Goal: Task Accomplishment & Management: Complete application form

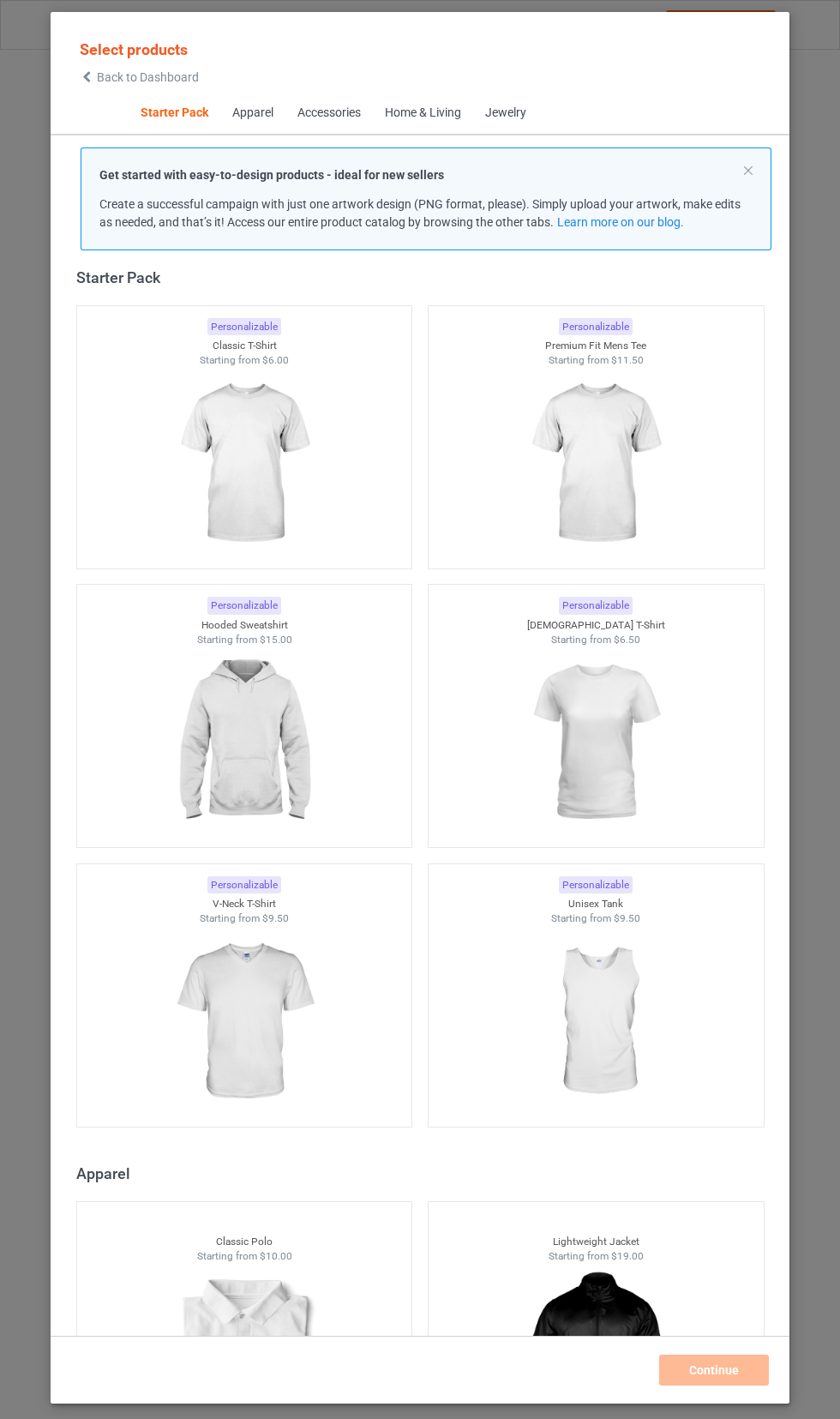
click at [630, 704] on img at bounding box center [596, 742] width 154 height 192
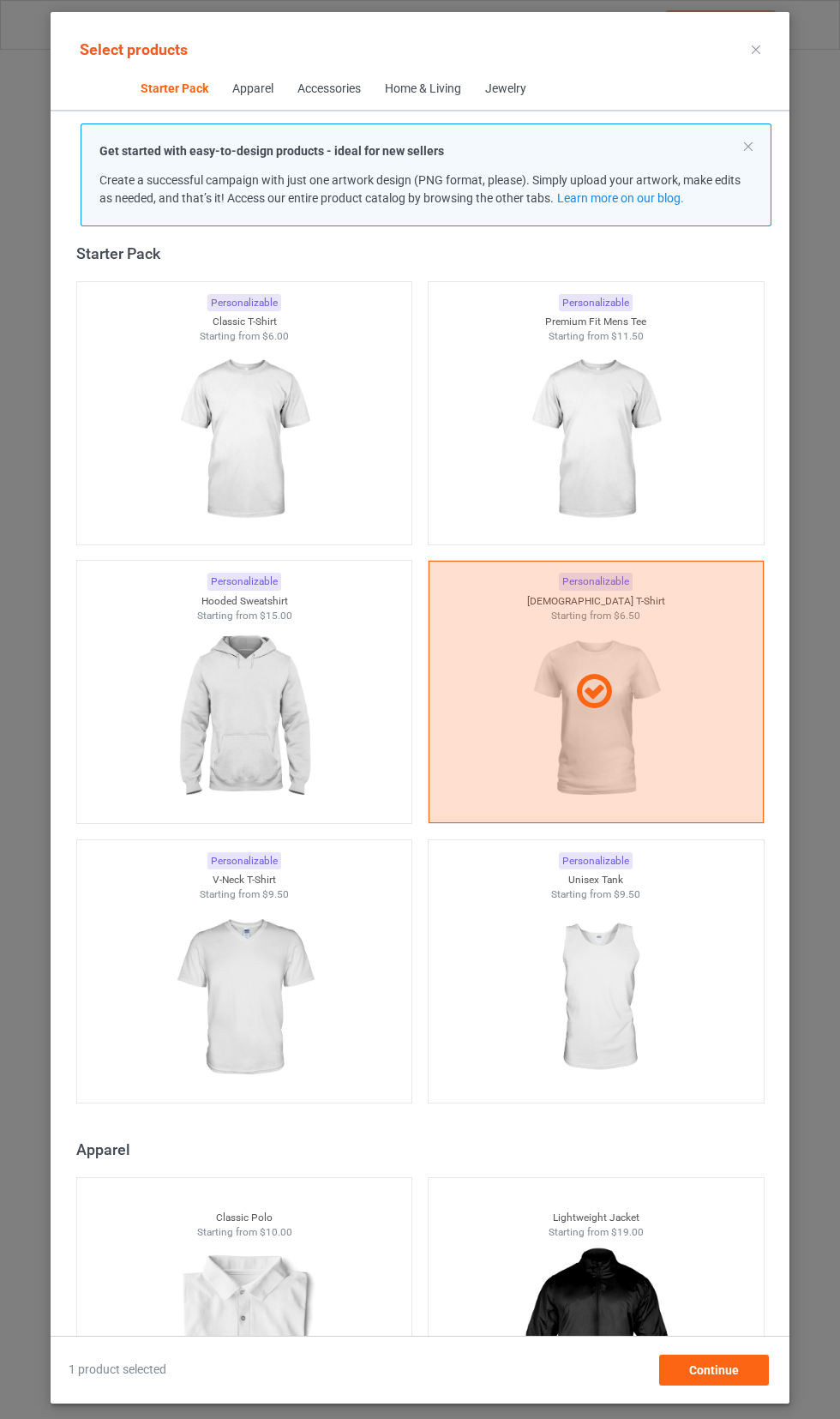
click at [630, 969] on img at bounding box center [596, 998] width 154 height 192
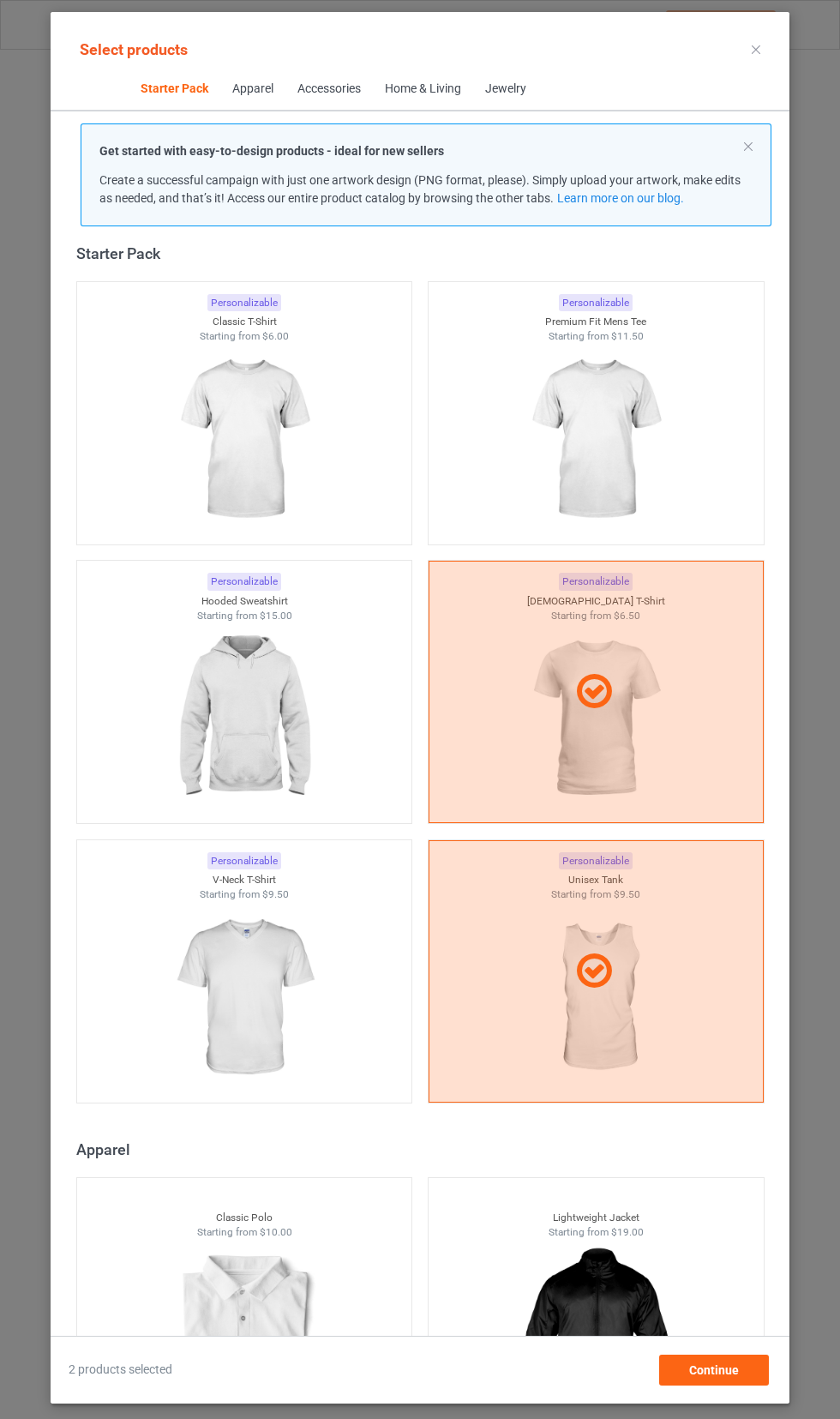
click at [242, 956] on img at bounding box center [244, 998] width 154 height 192
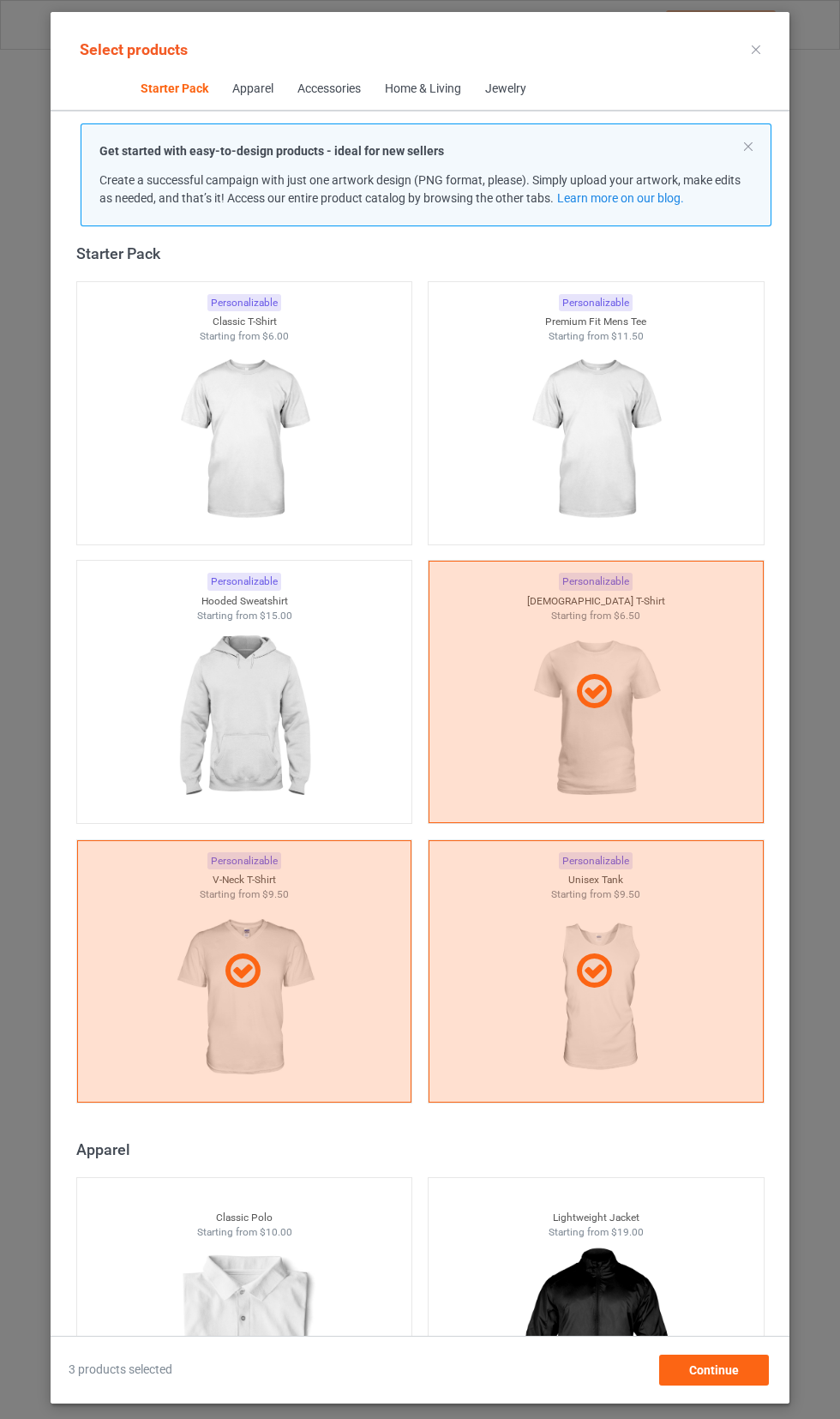
click at [629, 465] on img at bounding box center [596, 439] width 154 height 192
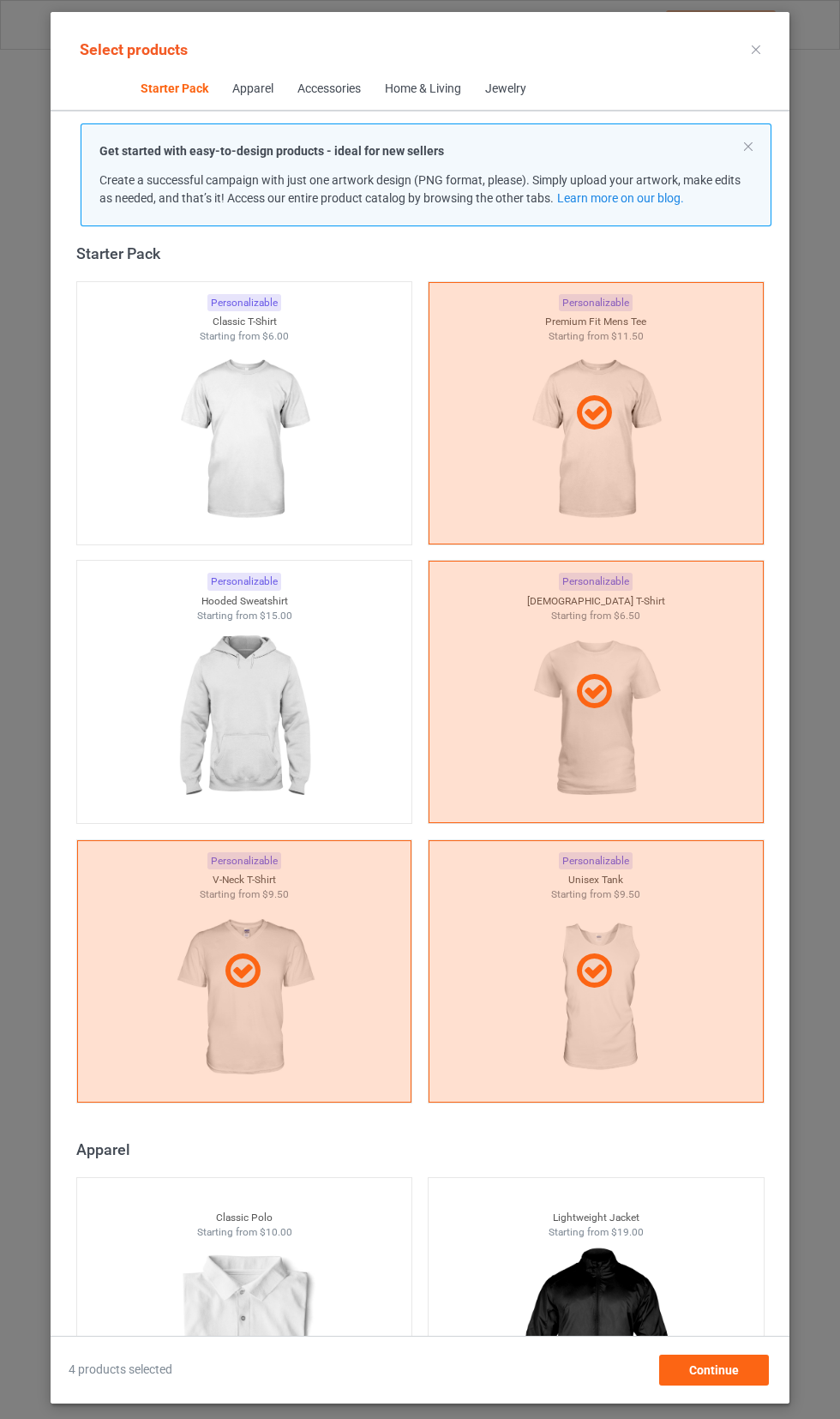
click at [217, 447] on img at bounding box center [244, 439] width 154 height 192
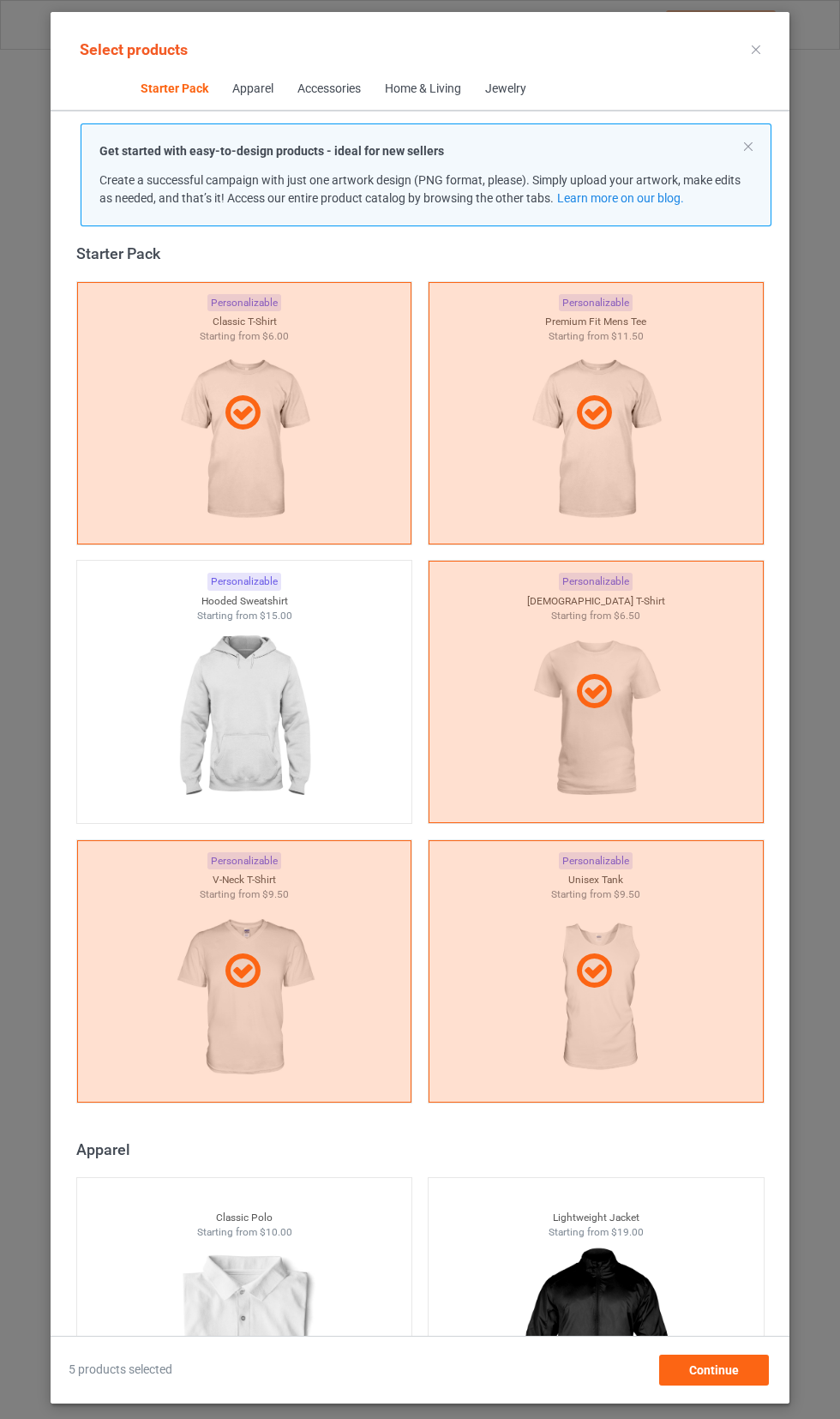
click at [225, 684] on img at bounding box center [244, 718] width 154 height 192
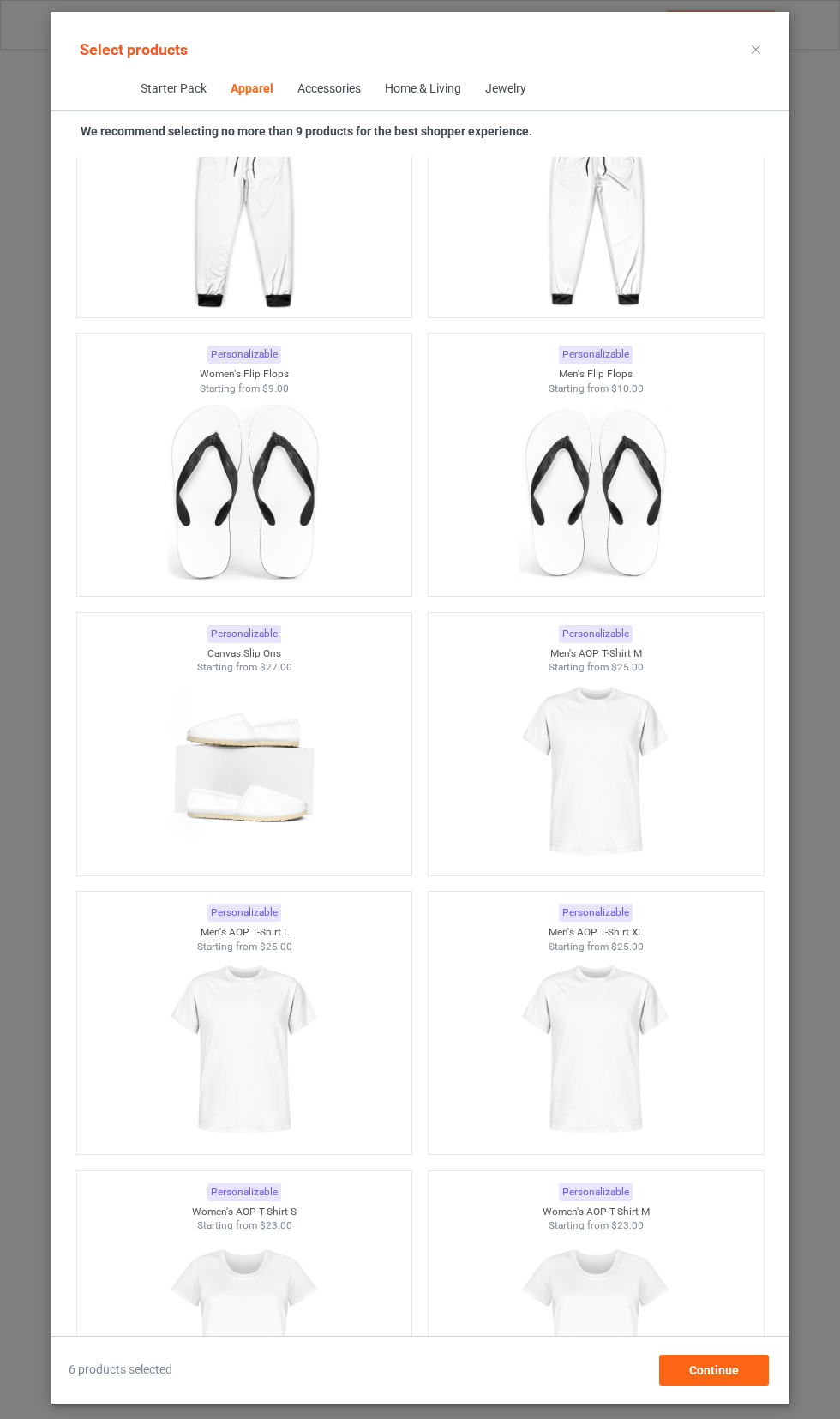
scroll to position [6493, 0]
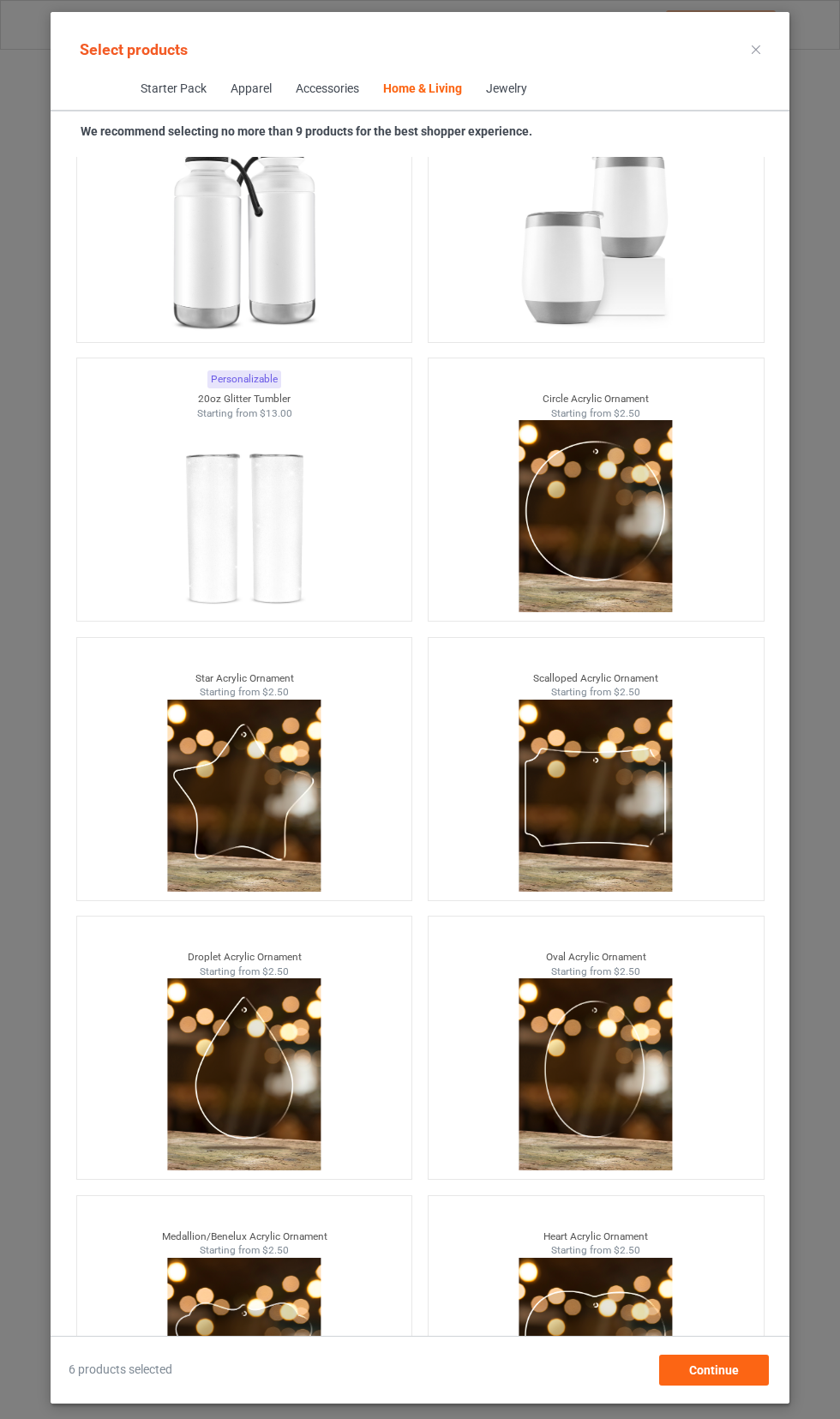
scroll to position [126, 0]
click at [721, 1377] on span "Continue" at bounding box center [714, 1369] width 50 height 14
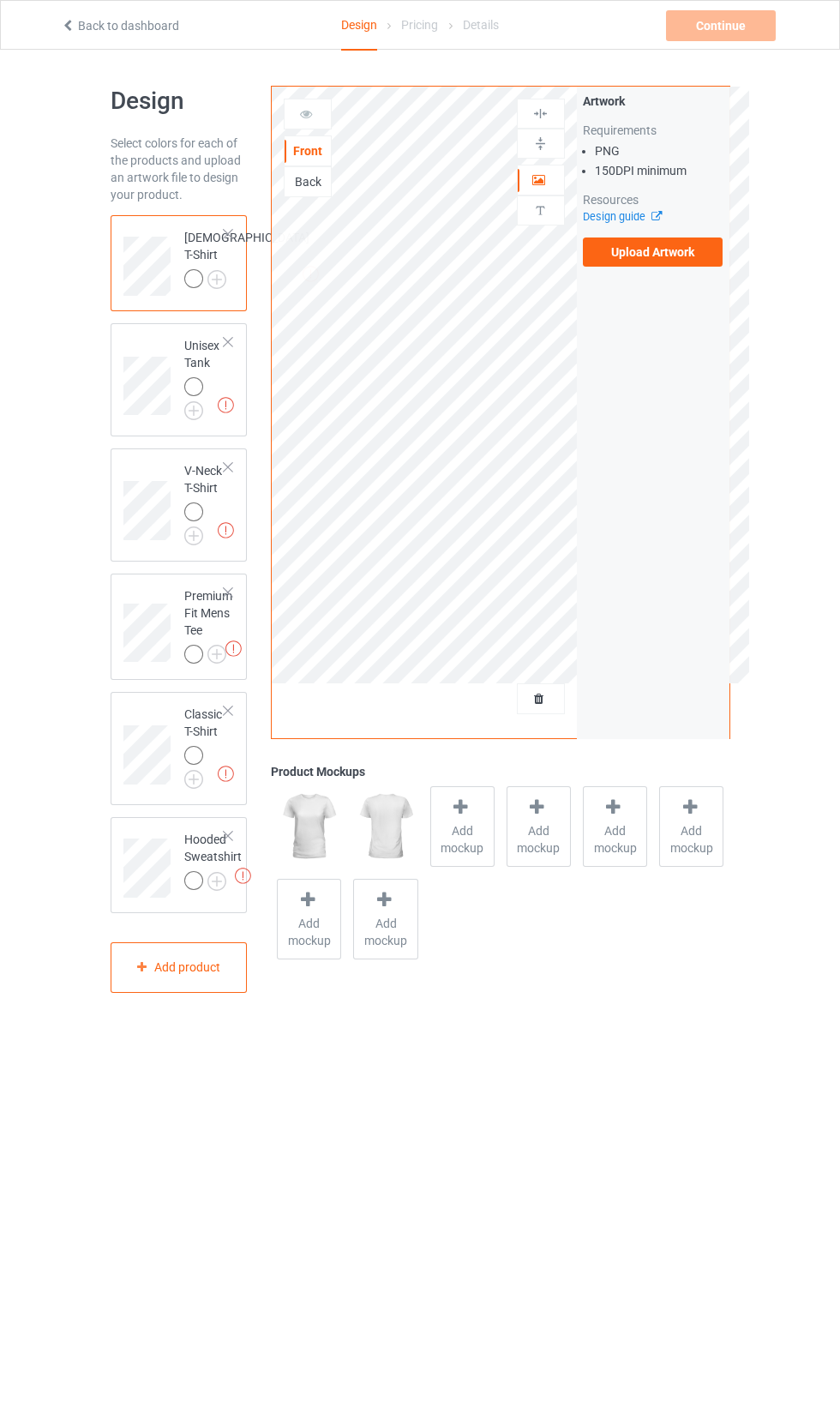
click at [664, 252] on label "Upload Artwork" at bounding box center [653, 252] width 140 height 29
click at [0, 0] on input "Upload Artwork" at bounding box center [0, 0] width 0 height 0
click at [0, 0] on img at bounding box center [0, 0] width 0 height 0
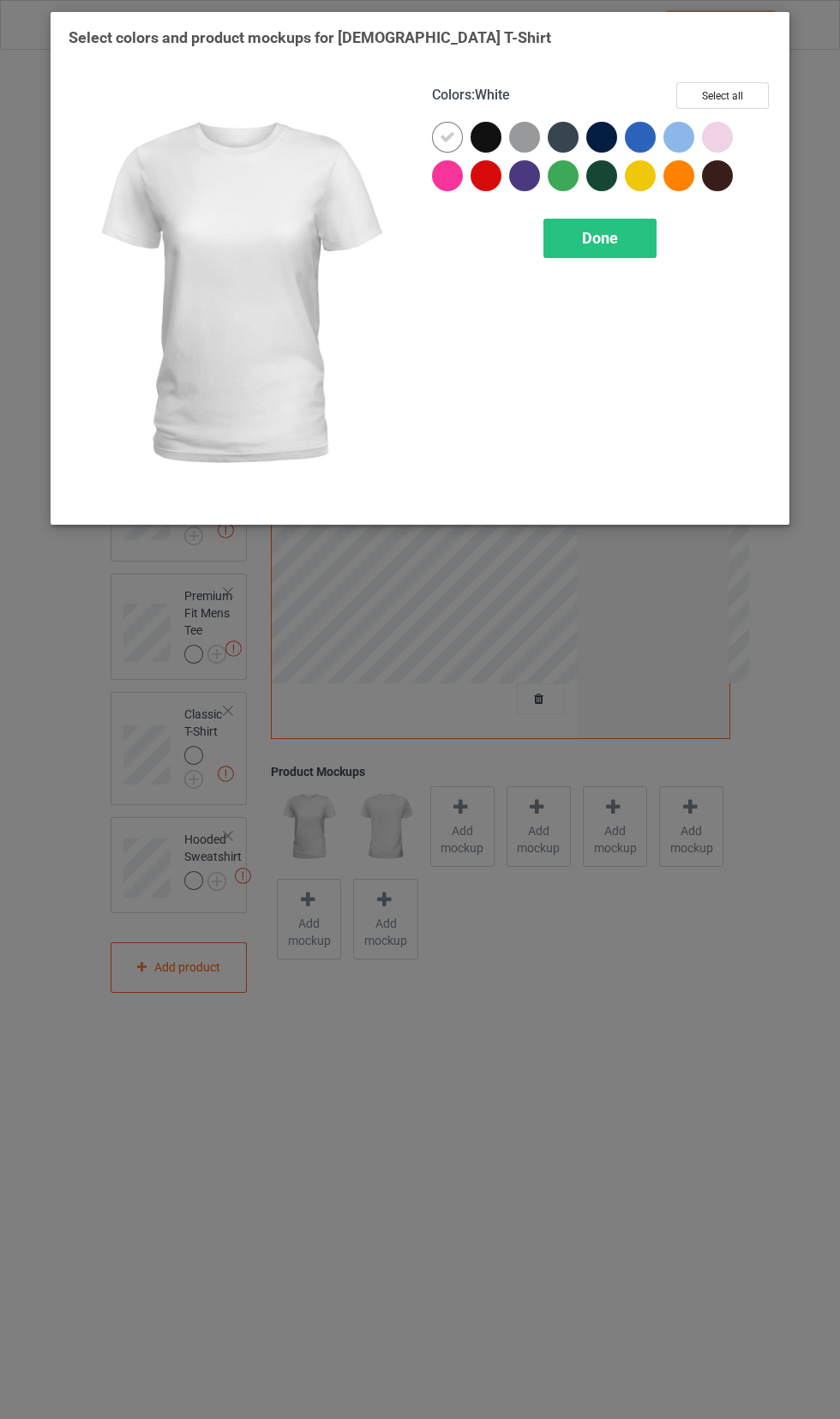
click at [452, 143] on icon at bounding box center [448, 137] width 15 height 15
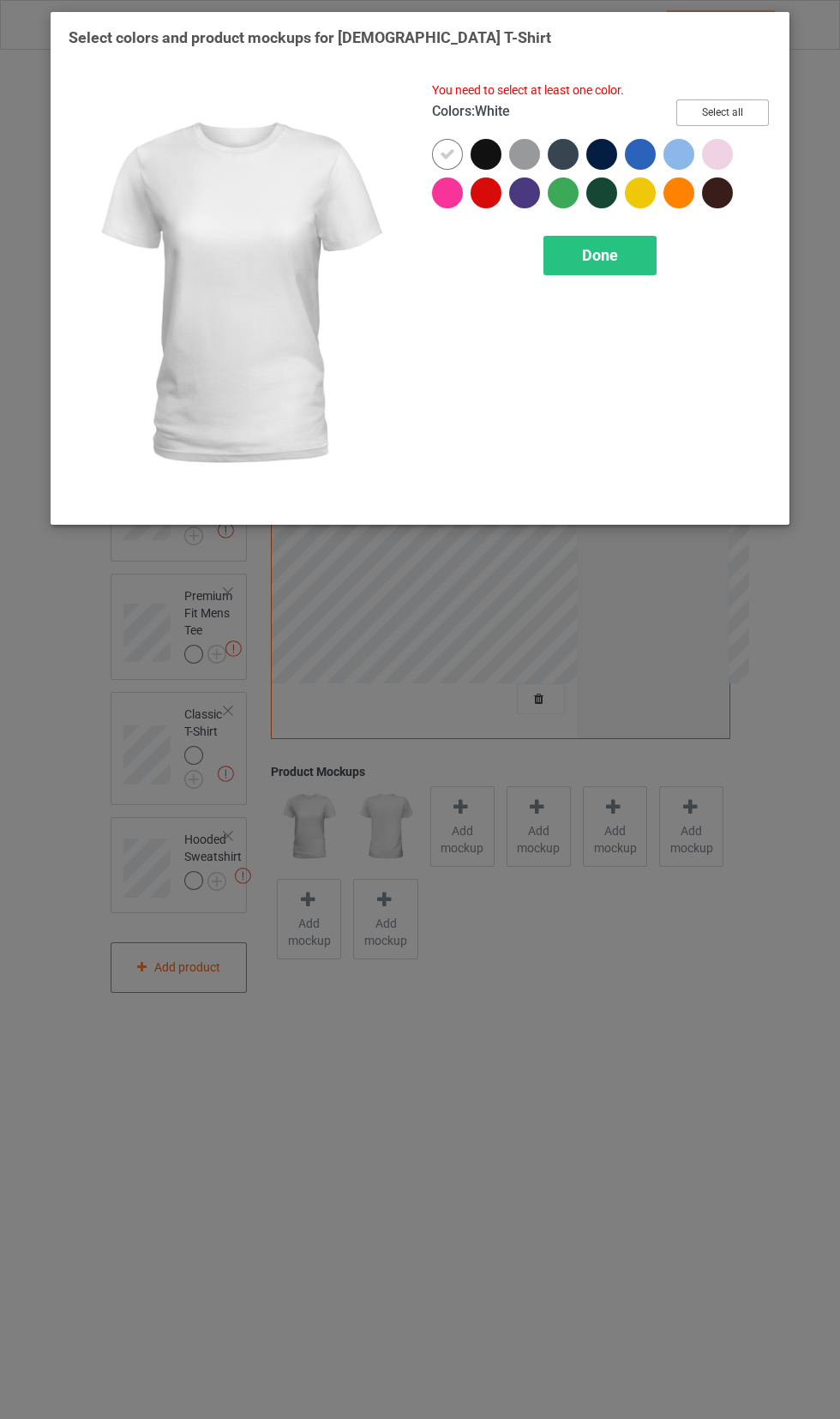
click at [734, 109] on button "Select all" at bounding box center [722, 112] width 93 height 26
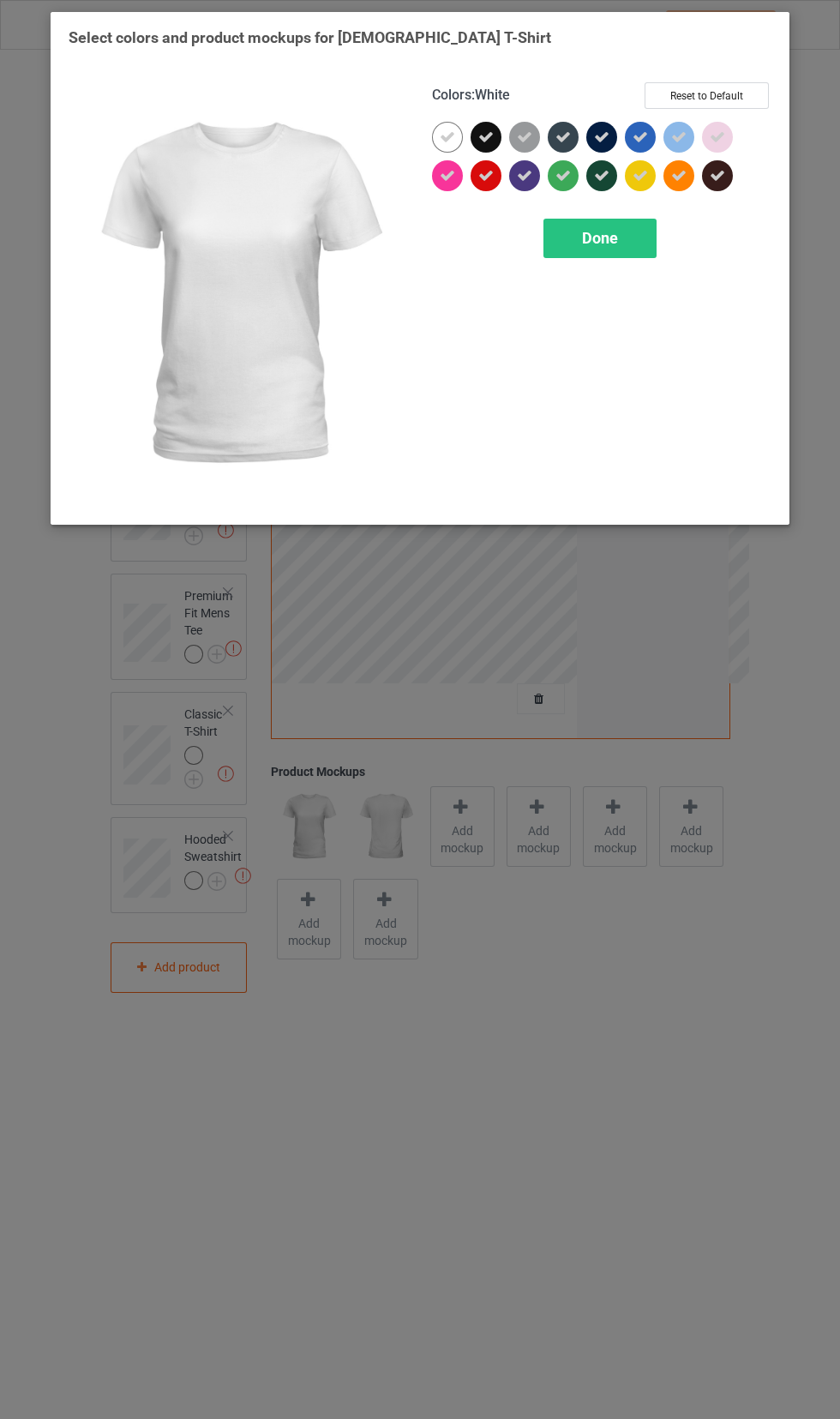
click at [447, 137] on icon at bounding box center [448, 137] width 15 height 15
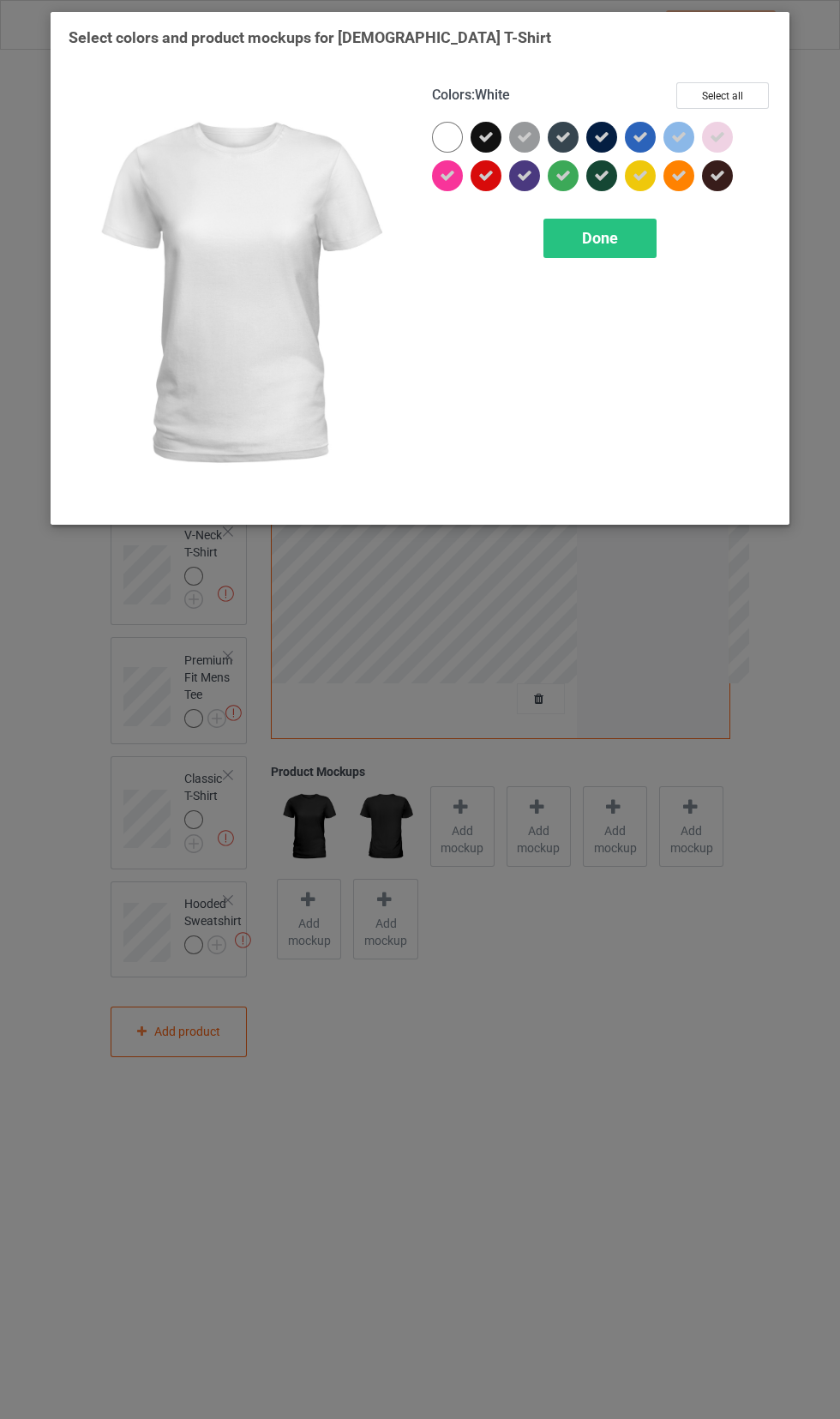
click at [619, 250] on div "Done" at bounding box center [599, 238] width 113 height 39
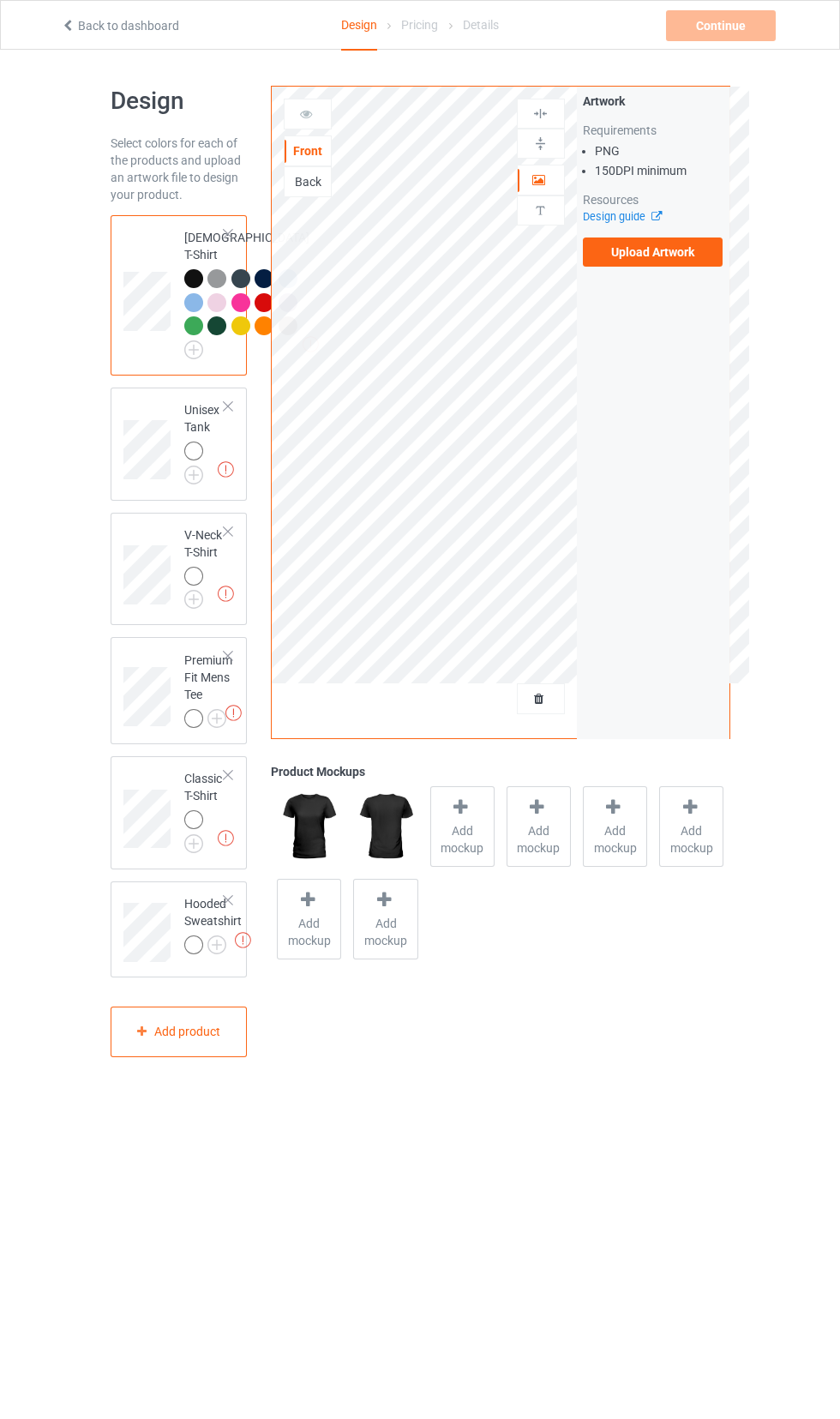
click at [0, 0] on img at bounding box center [0, 0] width 0 height 0
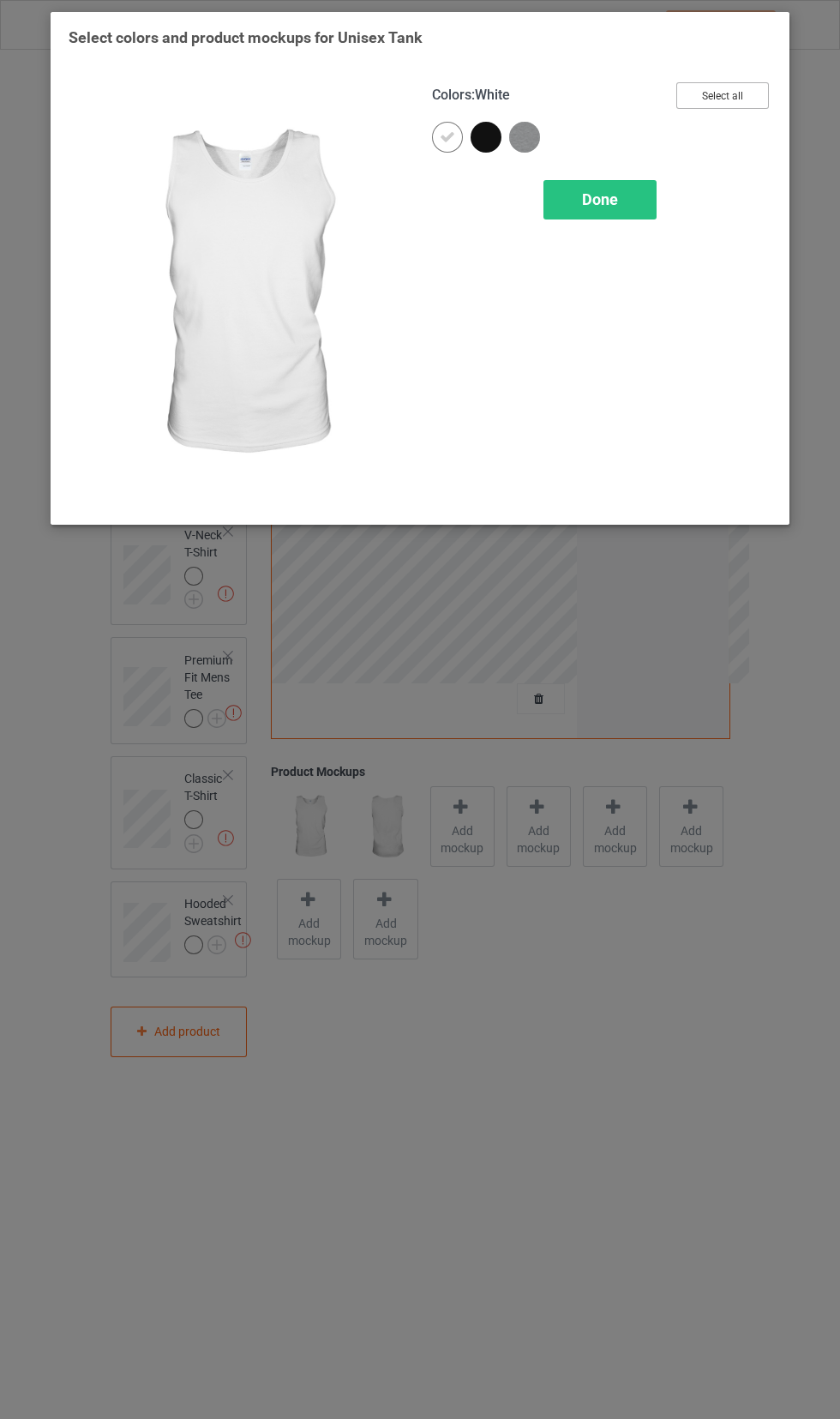
click at [728, 105] on button "Select all" at bounding box center [722, 96] width 93 height 26
click at [447, 137] on icon at bounding box center [448, 137] width 15 height 15
click at [616, 214] on div "Done" at bounding box center [599, 200] width 113 height 39
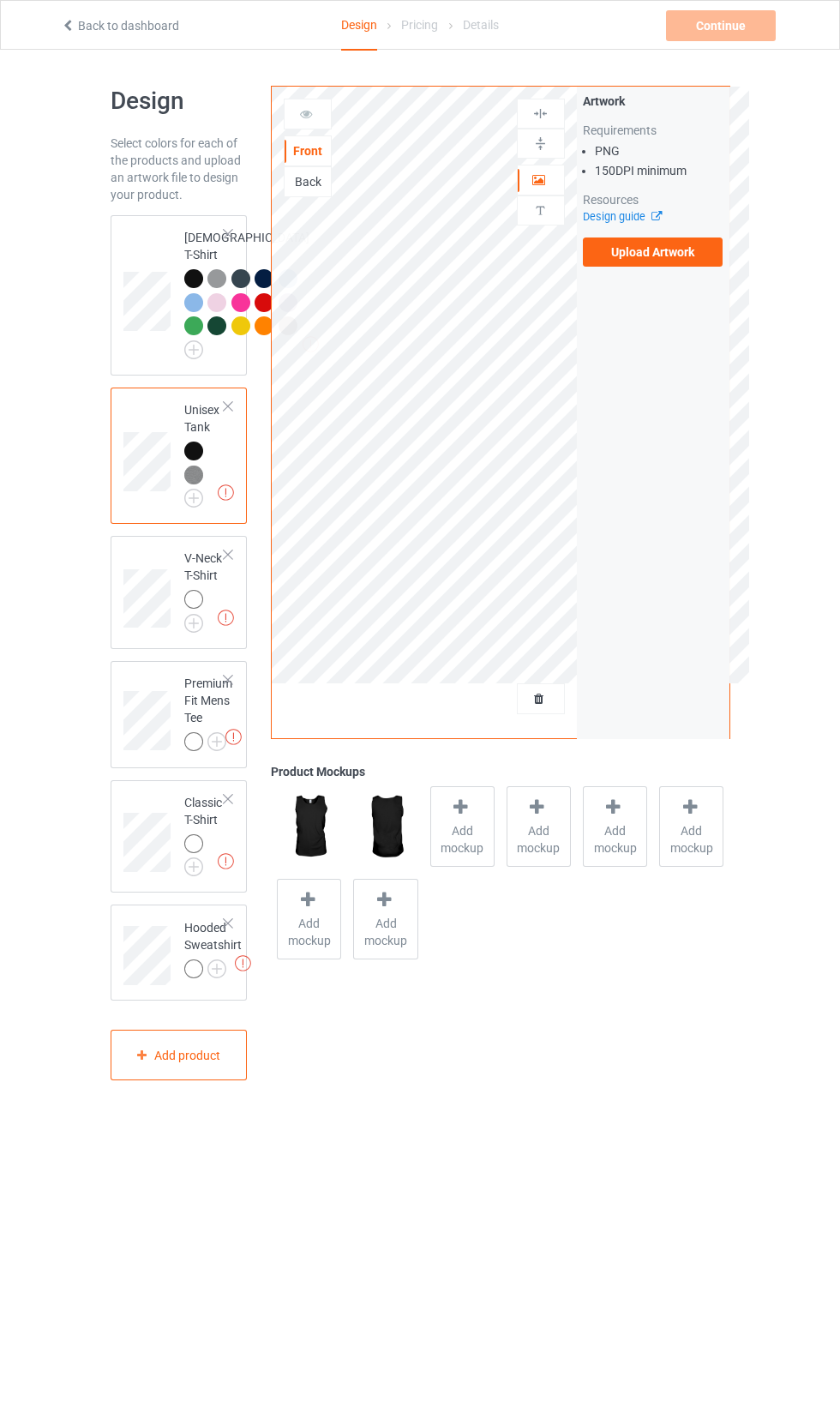
click at [0, 0] on img at bounding box center [0, 0] width 0 height 0
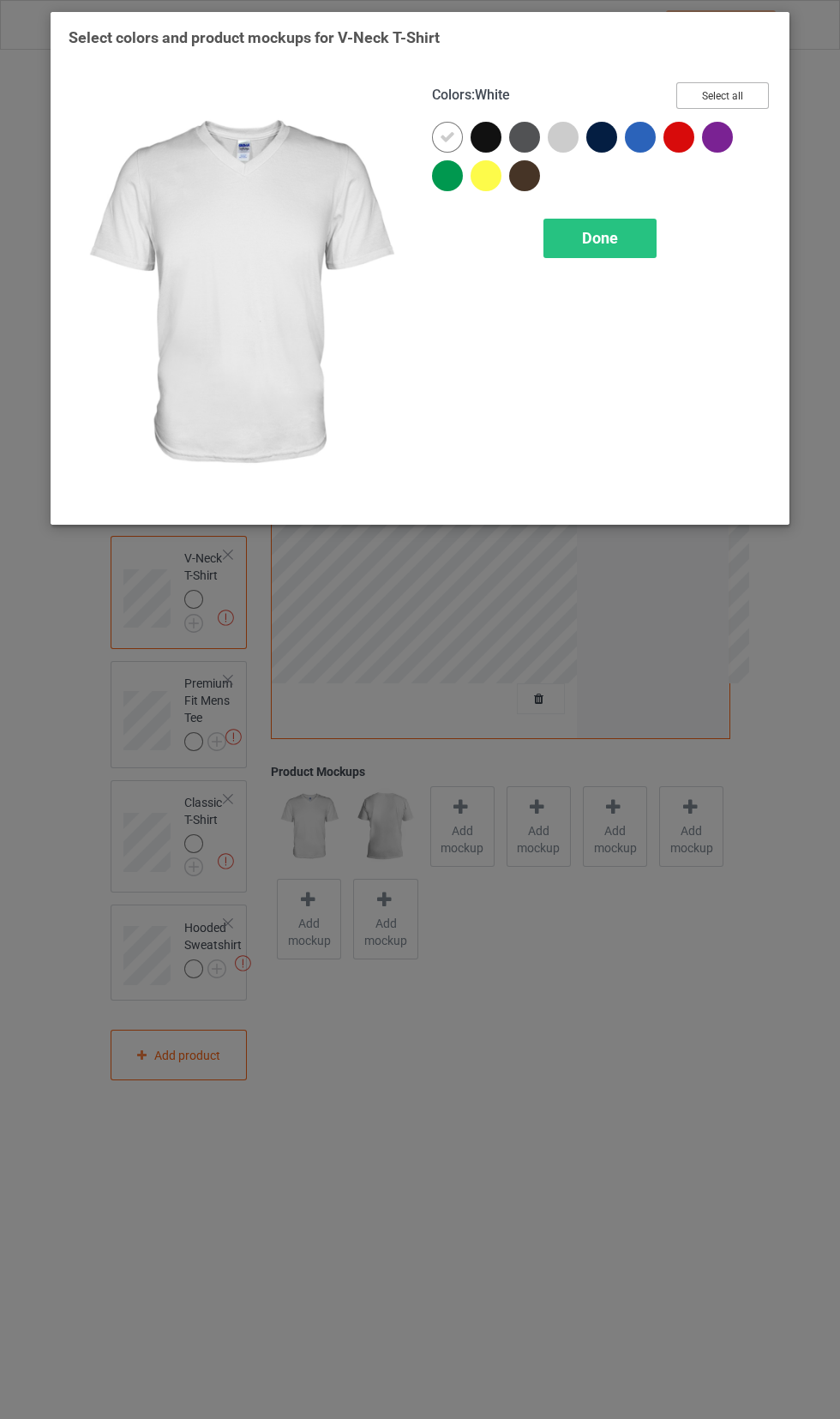
click at [725, 105] on button "Select all" at bounding box center [722, 96] width 93 height 26
click at [449, 137] on icon at bounding box center [448, 137] width 15 height 15
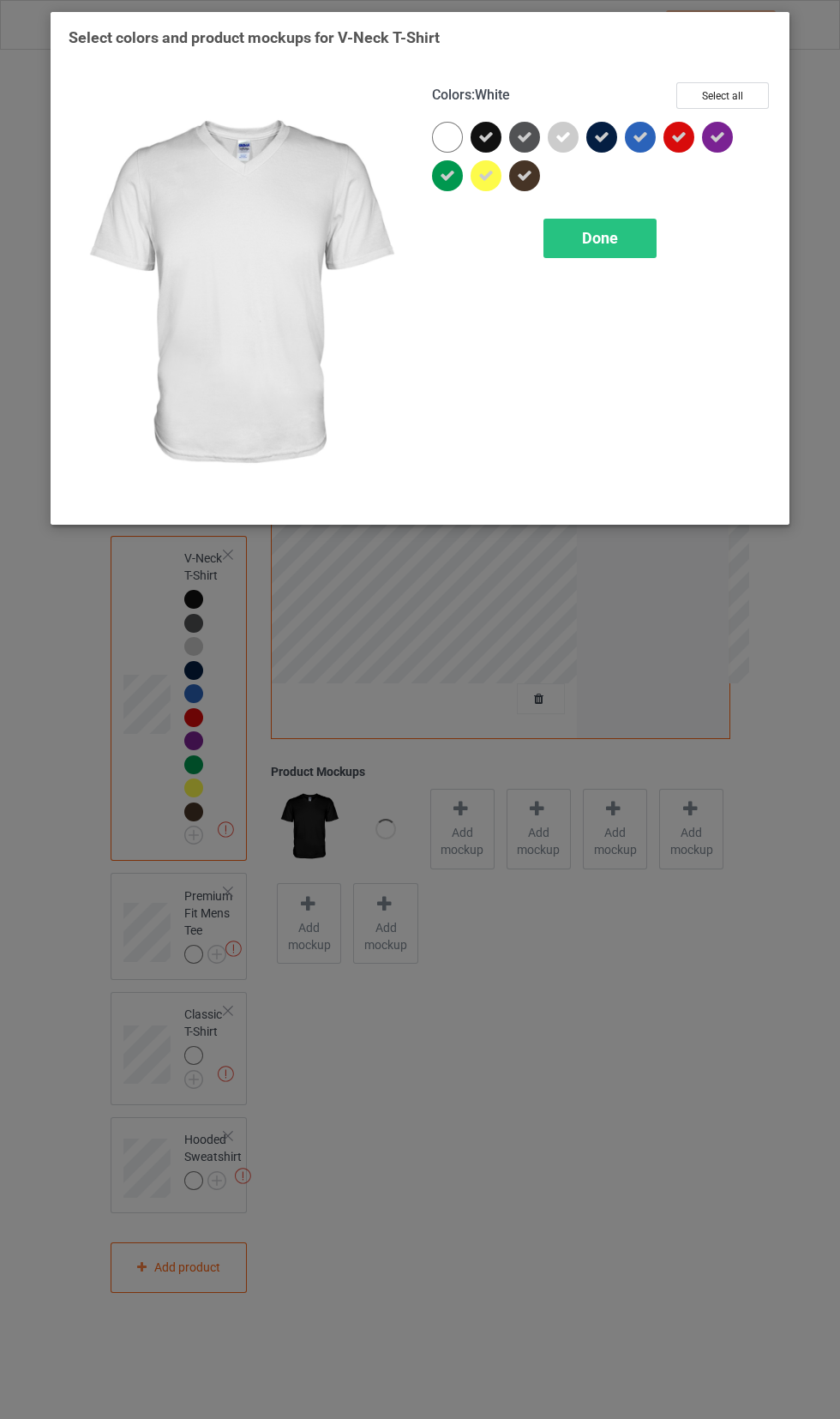
click at [616, 238] on span "Done" at bounding box center [600, 237] width 36 height 18
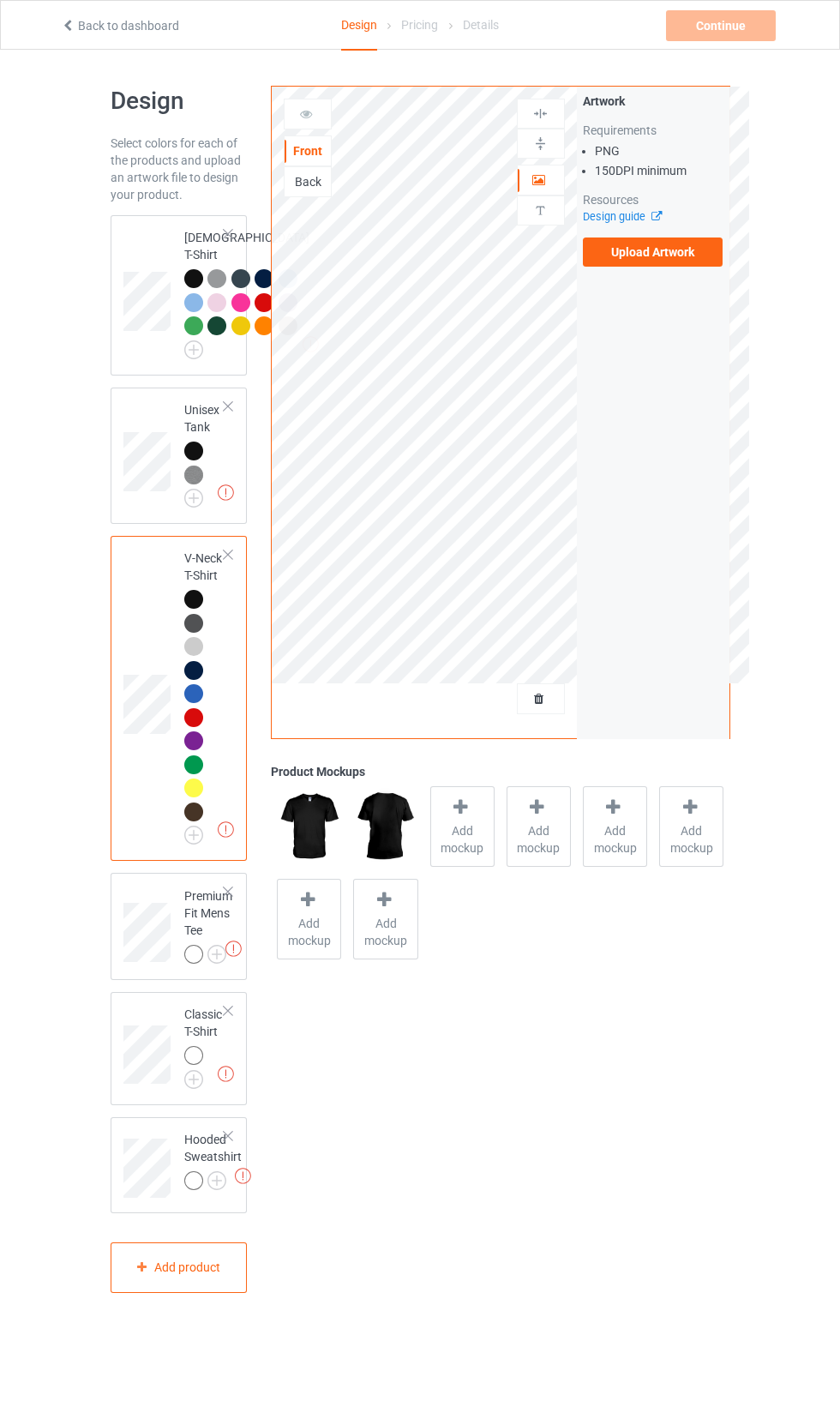
scroll to position [64, 0]
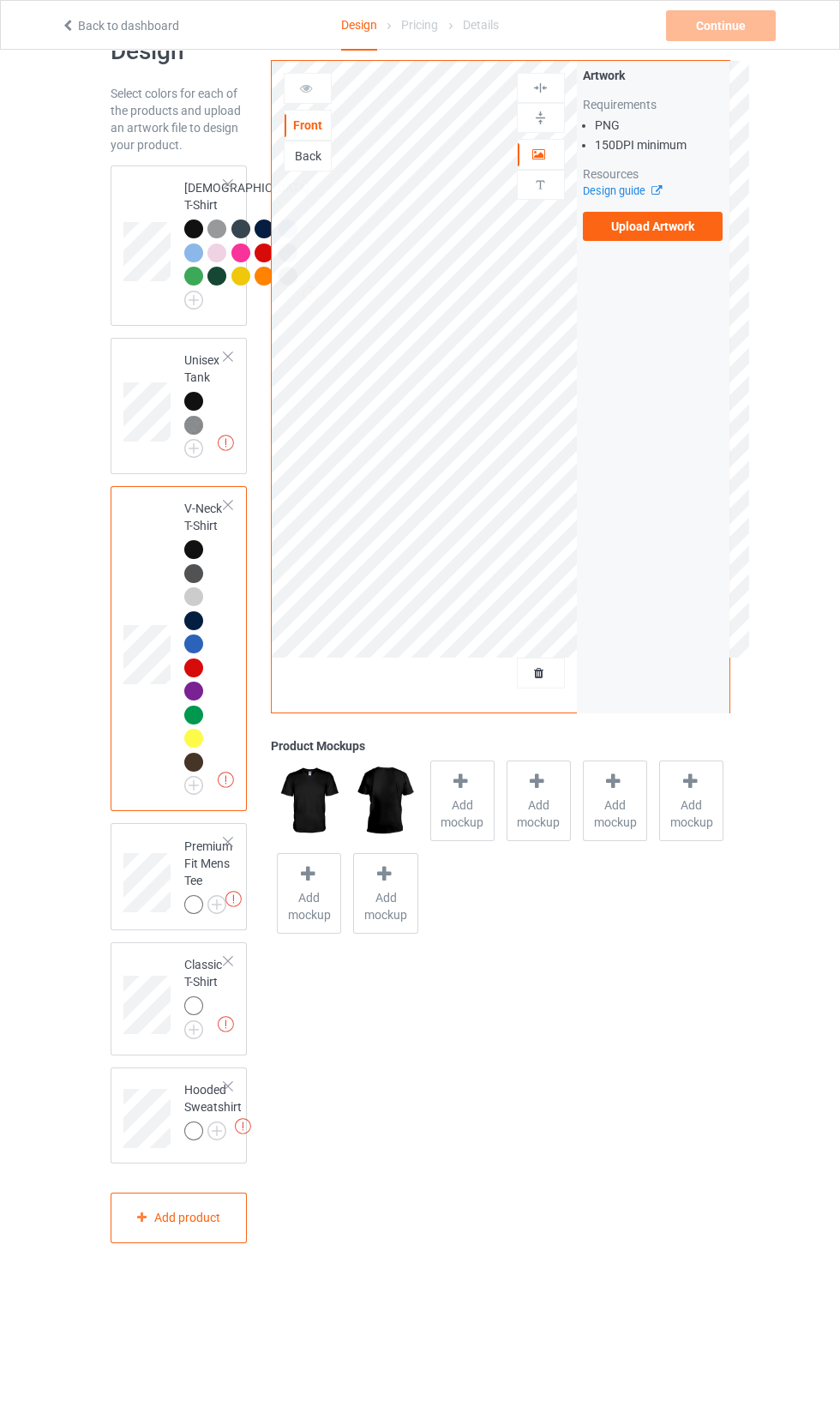
click at [0, 0] on img at bounding box center [0, 0] width 0 height 0
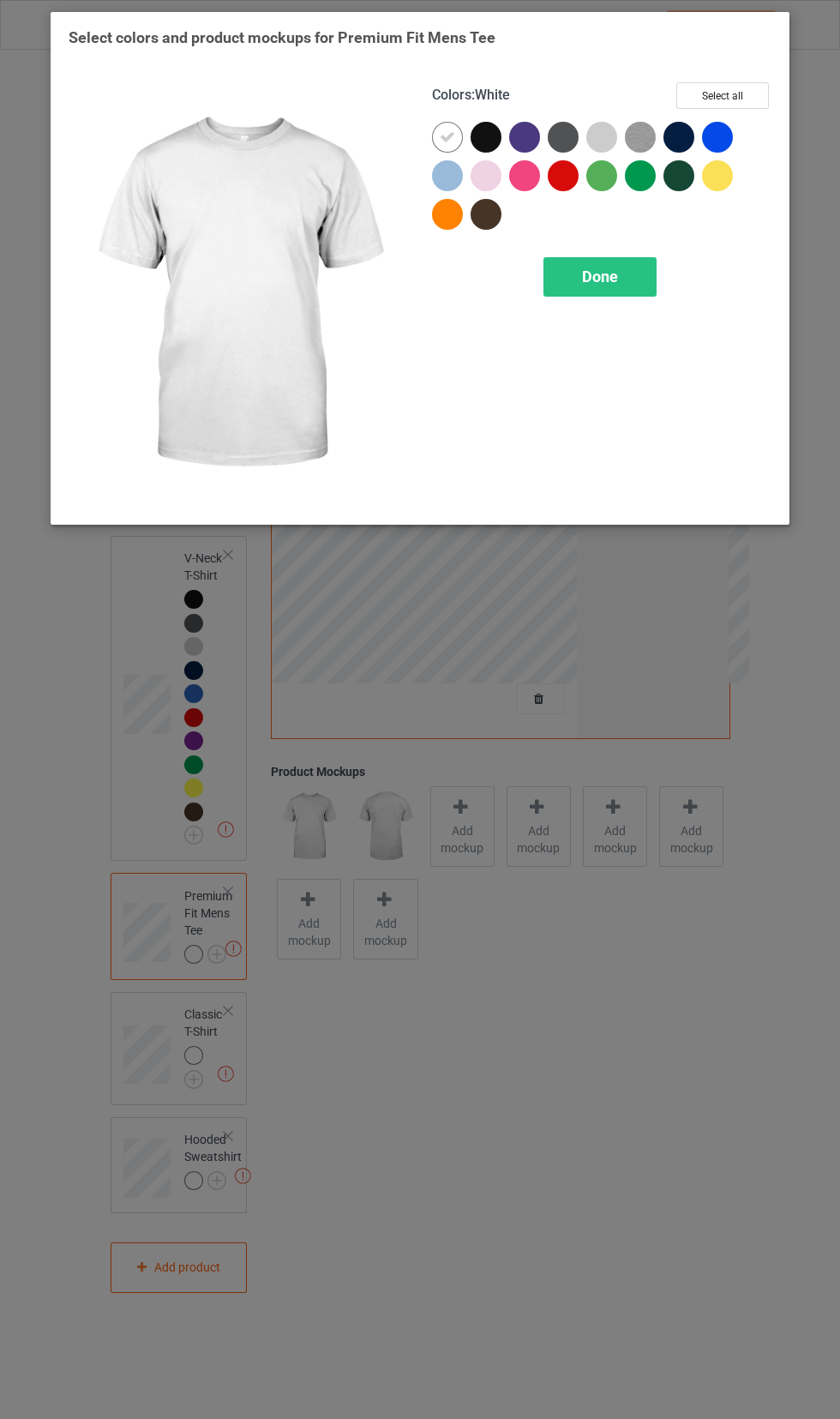
click at [725, 122] on div at bounding box center [721, 140] width 38 height 38
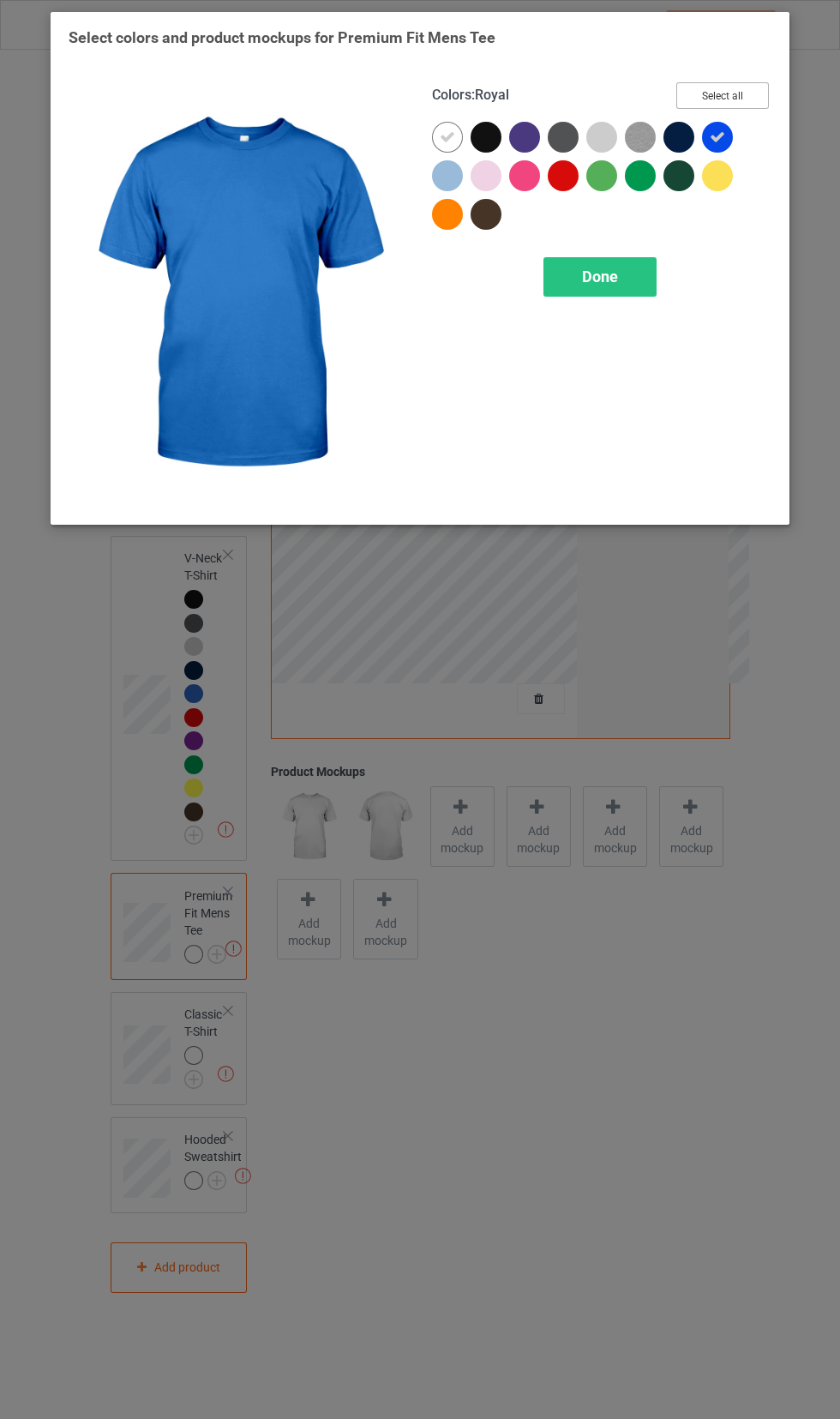
click at [697, 108] on button "Select all" at bounding box center [722, 96] width 93 height 26
click at [441, 137] on icon at bounding box center [448, 137] width 15 height 15
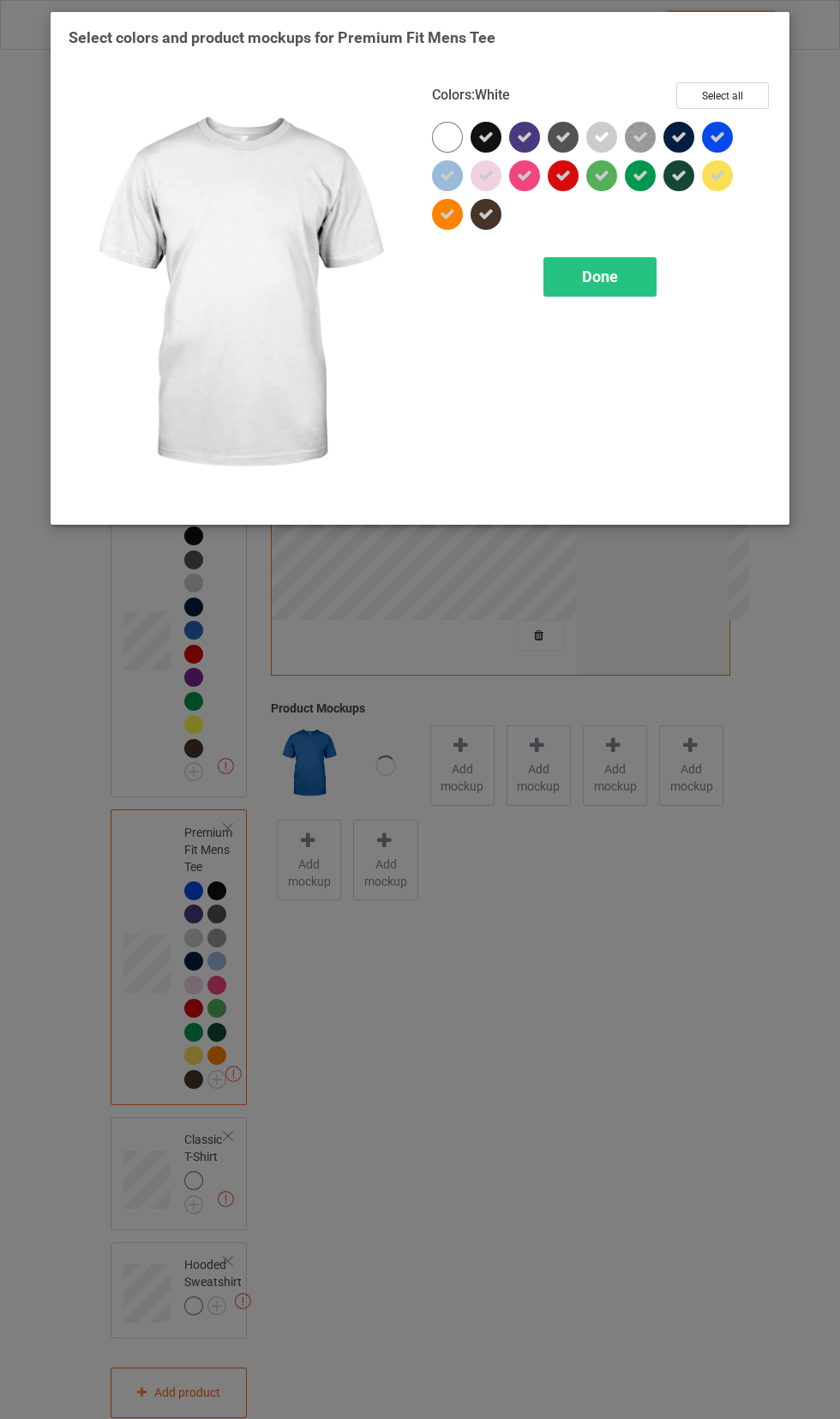
click at [623, 283] on div "Done" at bounding box center [599, 277] width 113 height 39
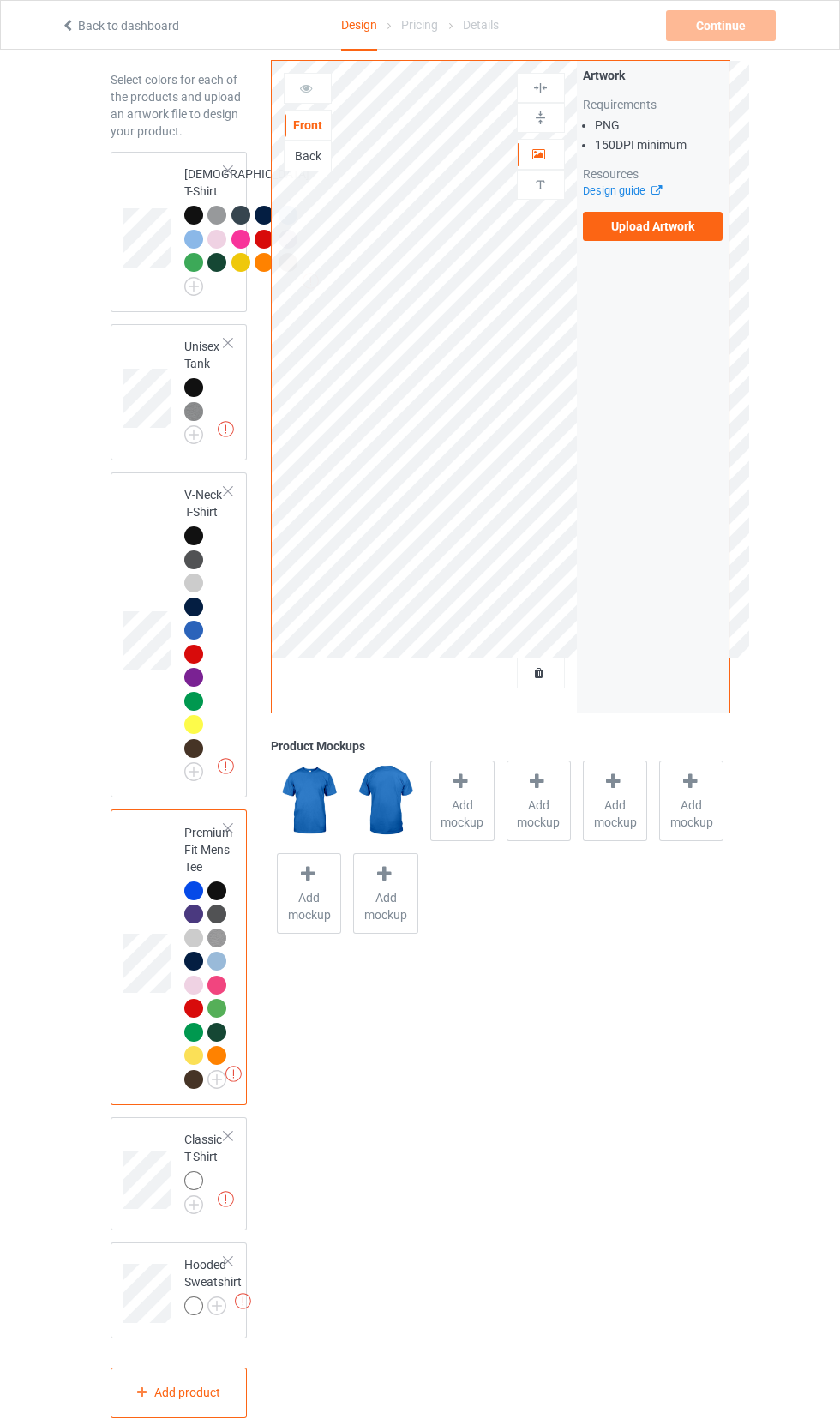
scroll to position [252, 0]
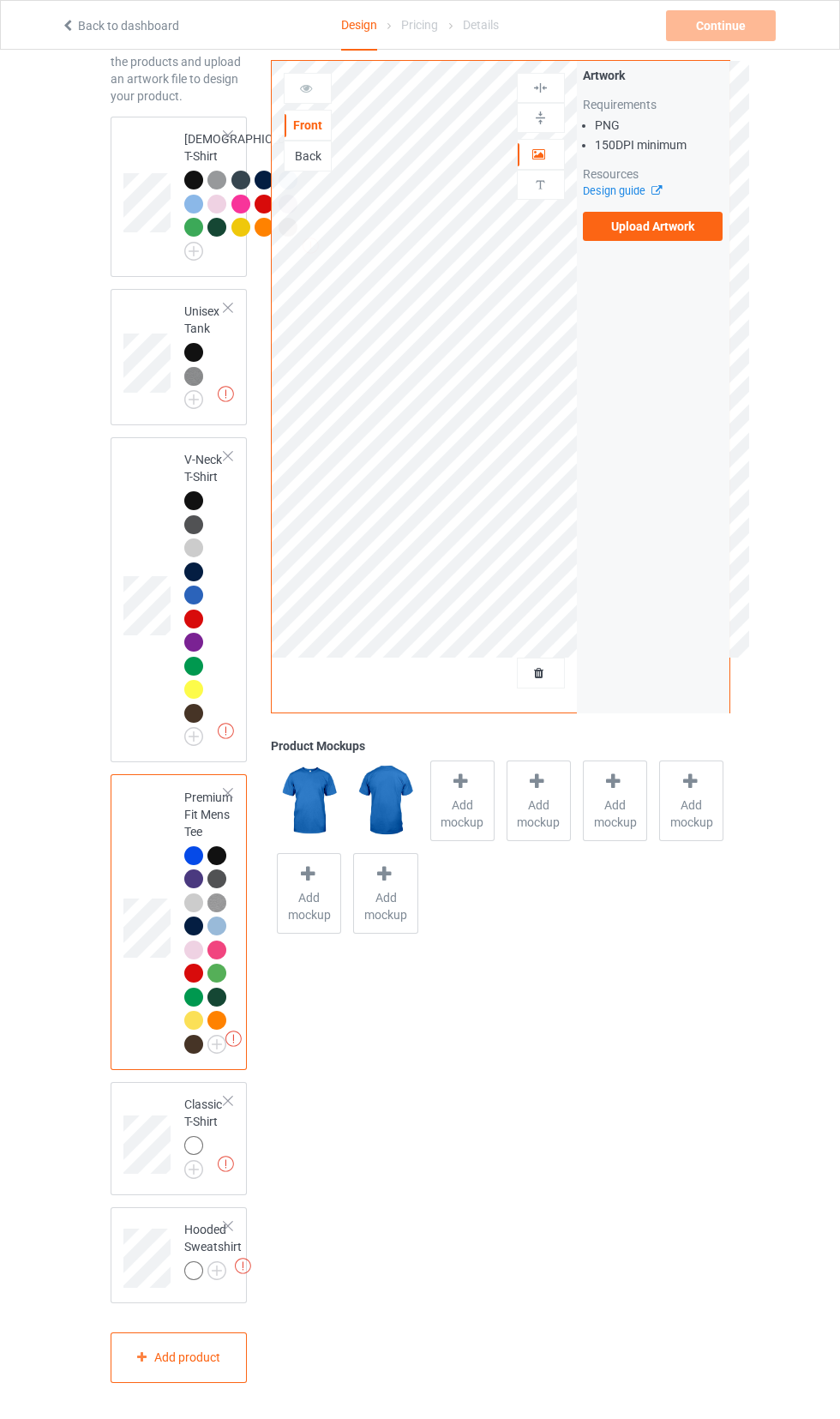
click at [0, 0] on img at bounding box center [0, 0] width 0 height 0
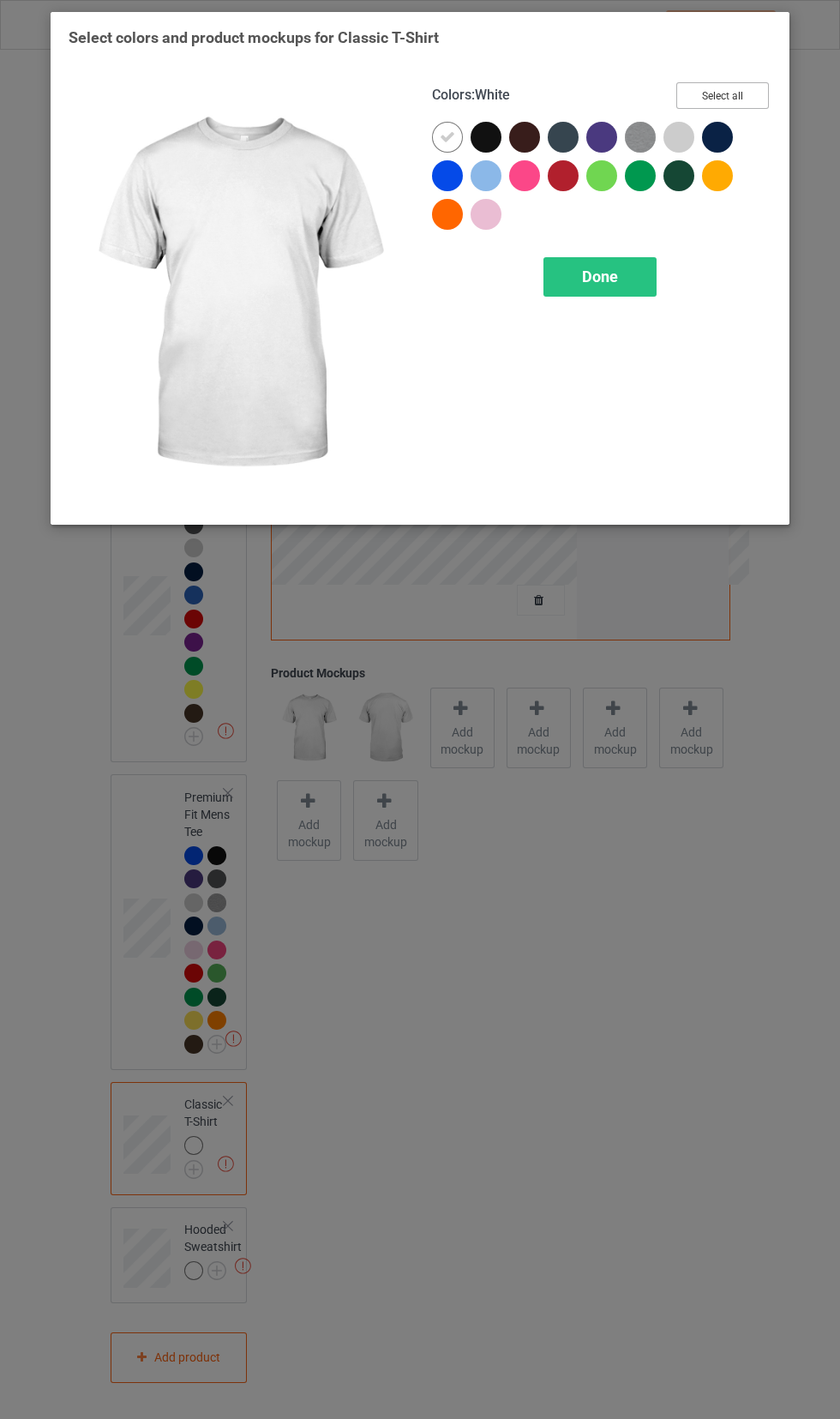
click at [734, 107] on button "Select all" at bounding box center [722, 96] width 93 height 26
click at [441, 139] on icon at bounding box center [448, 137] width 15 height 15
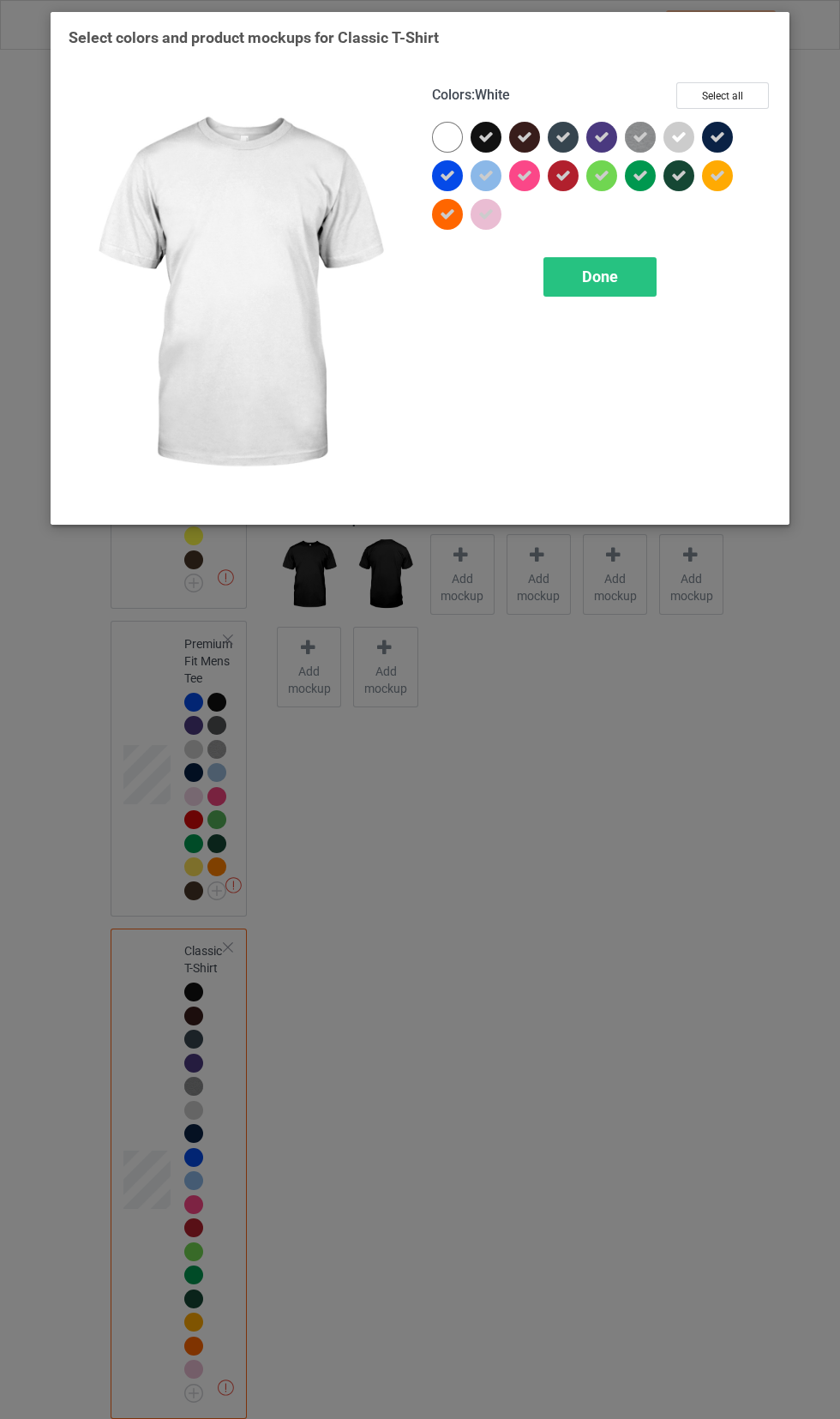
click at [633, 286] on div "Done" at bounding box center [599, 277] width 113 height 39
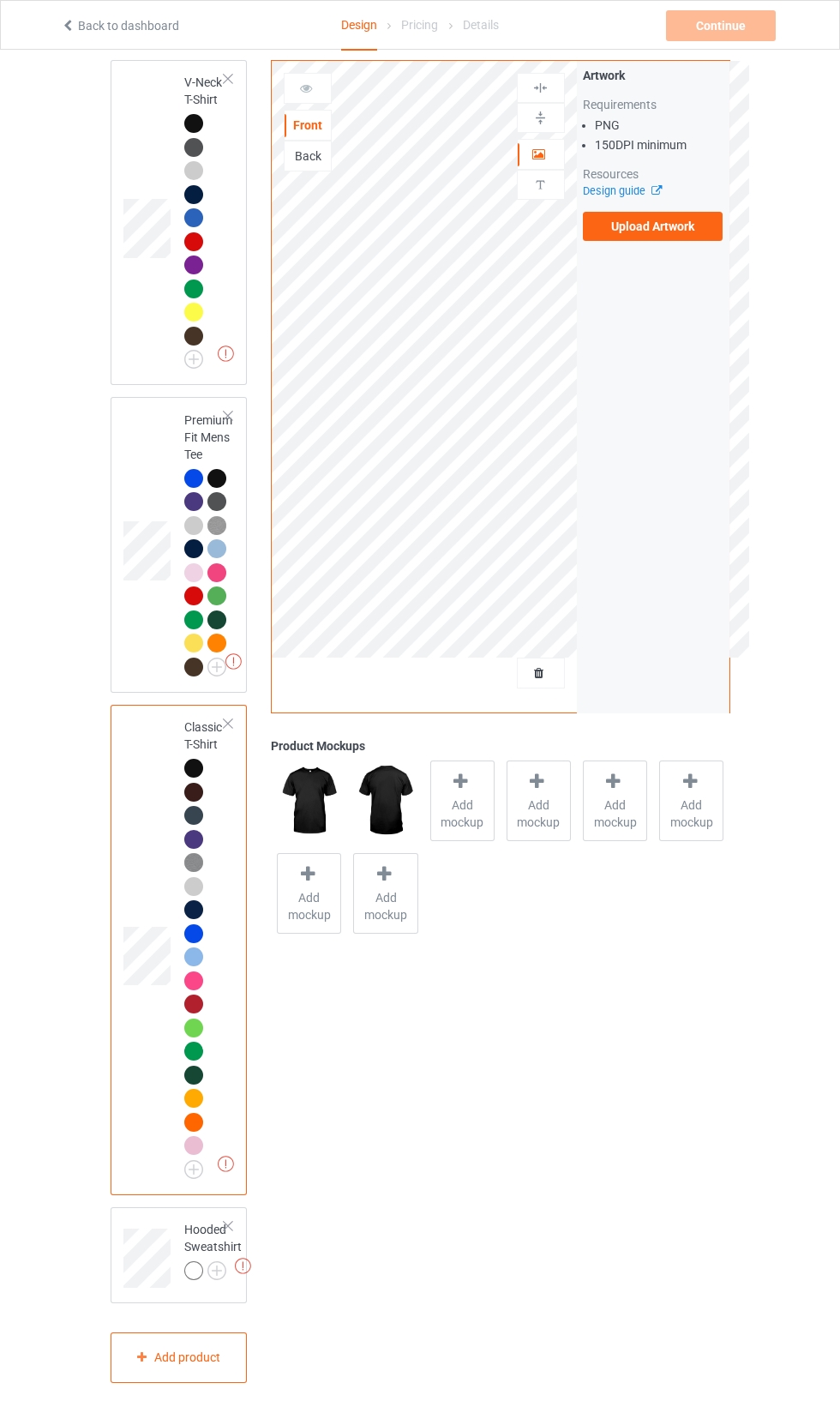
scroll to position [629, 0]
click at [201, 1280] on div at bounding box center [194, 1271] width 19 height 19
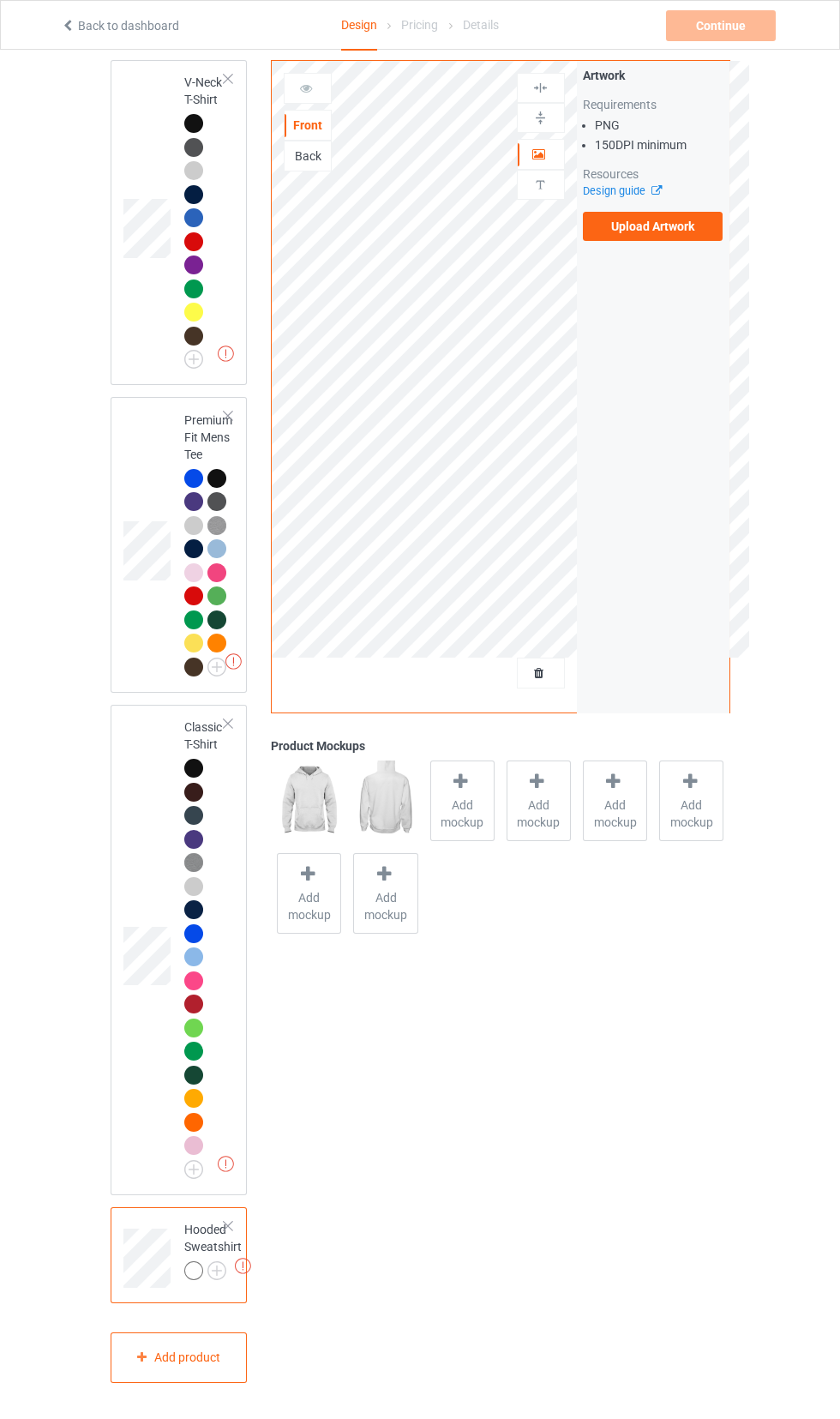
click at [0, 0] on img at bounding box center [0, 0] width 0 height 0
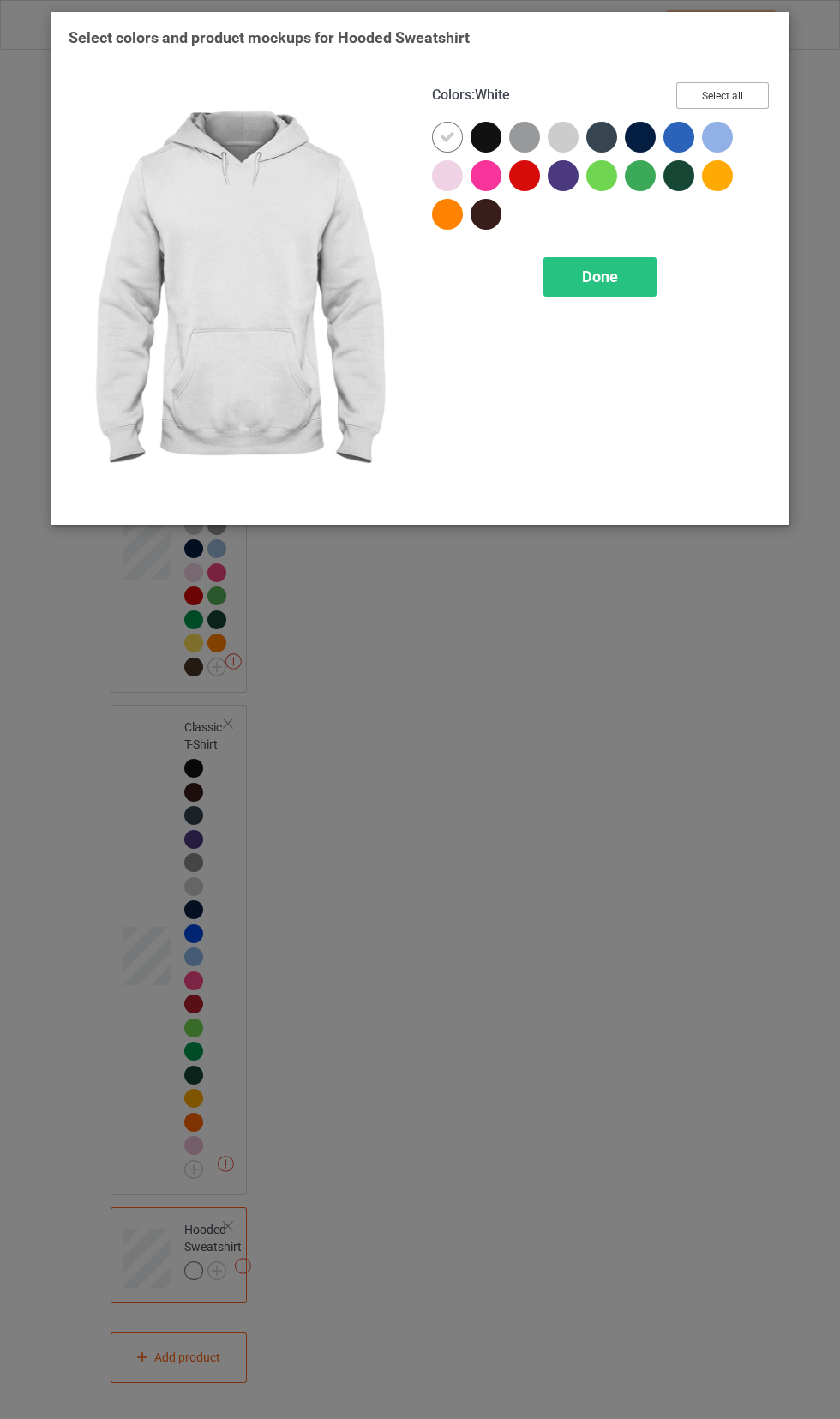
click at [741, 97] on button "Select all" at bounding box center [722, 96] width 93 height 26
click at [447, 137] on icon at bounding box center [448, 137] width 15 height 15
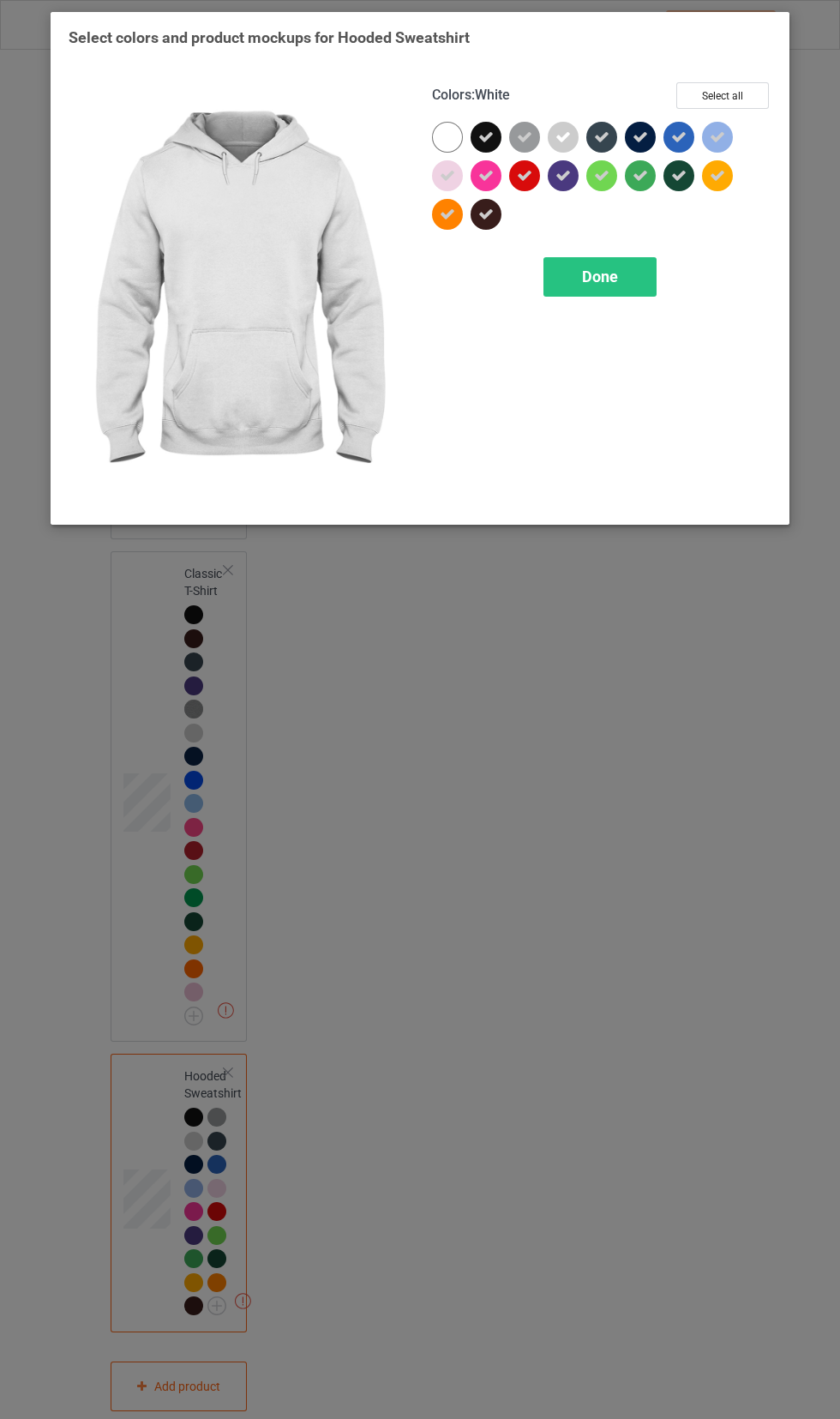
click at [630, 283] on div "Done" at bounding box center [599, 277] width 113 height 39
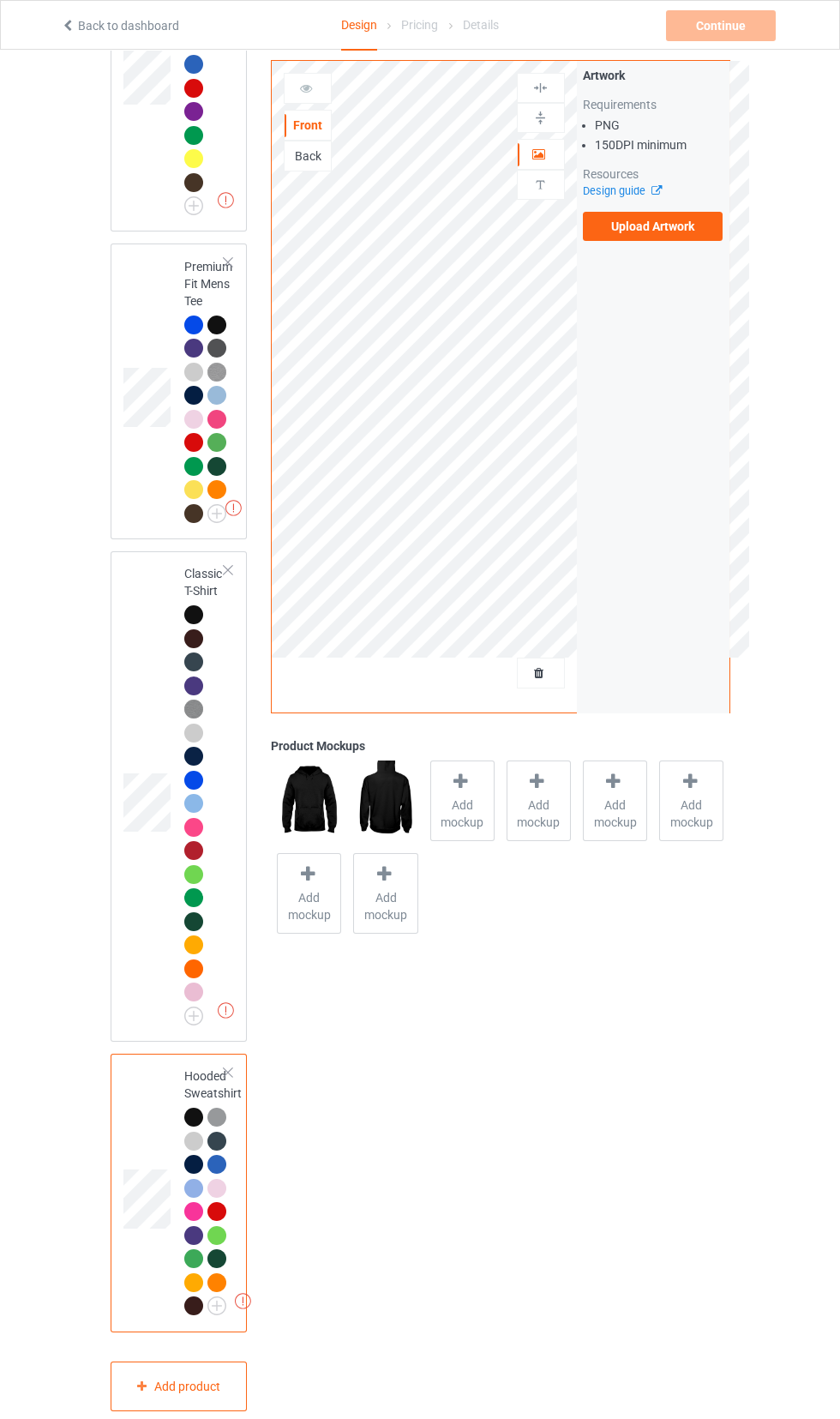
click at [681, 234] on label "Upload Artwork" at bounding box center [653, 226] width 140 height 29
click at [0, 0] on input "Upload Artwork" at bounding box center [0, 0] width 0 height 0
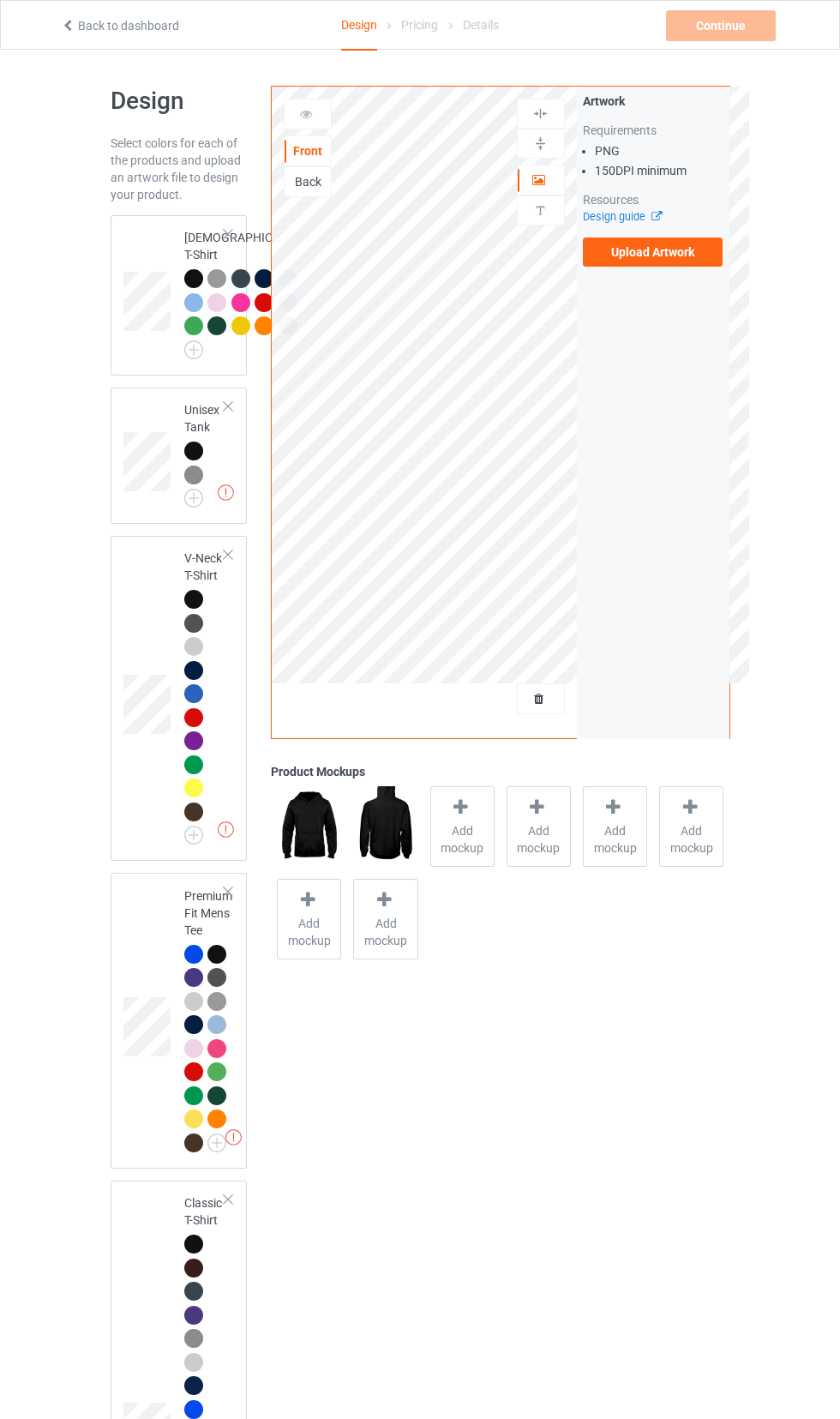
click at [685, 267] on label "Upload Artwork" at bounding box center [653, 252] width 140 height 29
click at [0, 0] on input "Upload Artwork" at bounding box center [0, 0] width 0 height 0
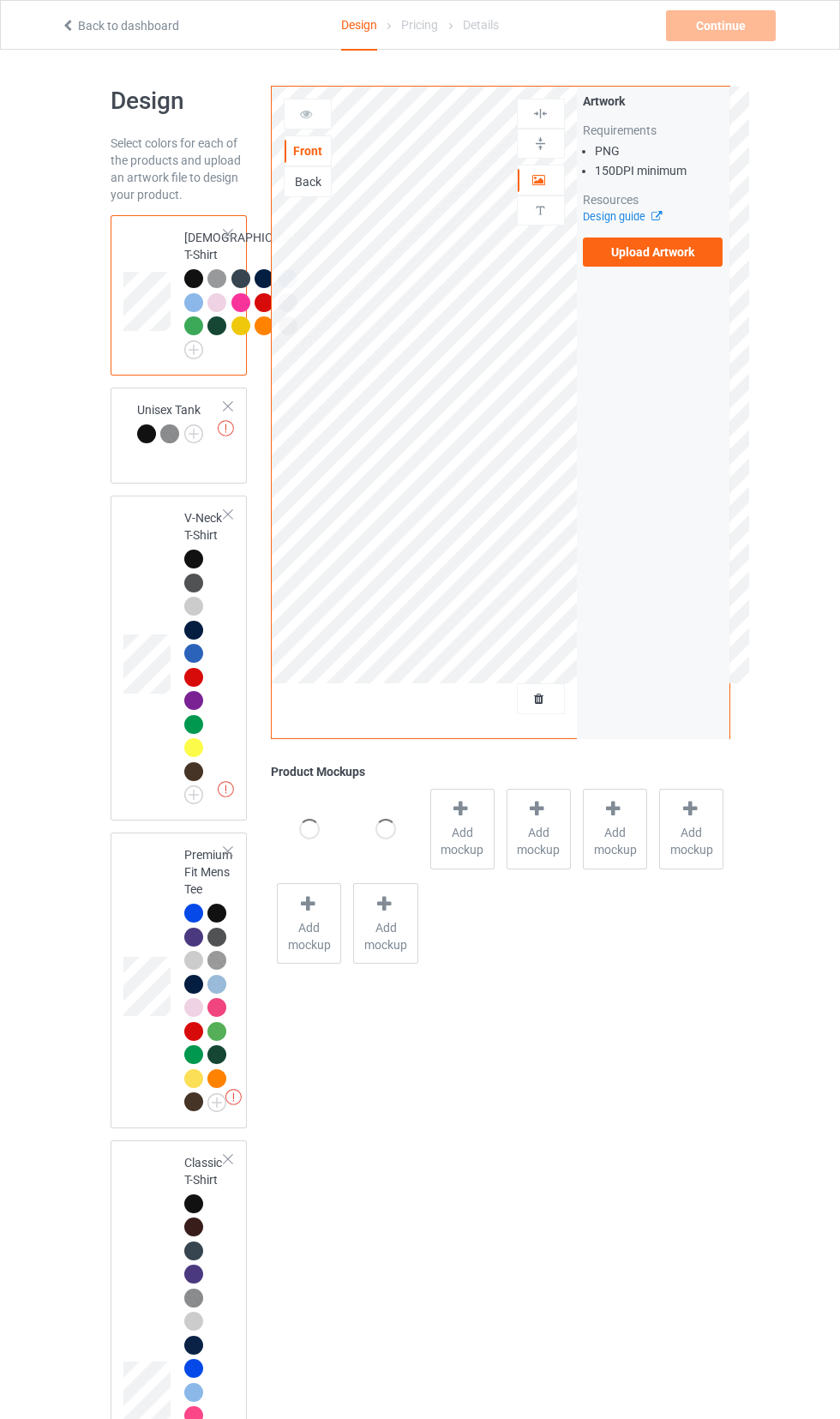
click at [702, 263] on label "Upload Artwork" at bounding box center [653, 252] width 140 height 29
click at [0, 0] on input "Upload Artwork" at bounding box center [0, 0] width 0 height 0
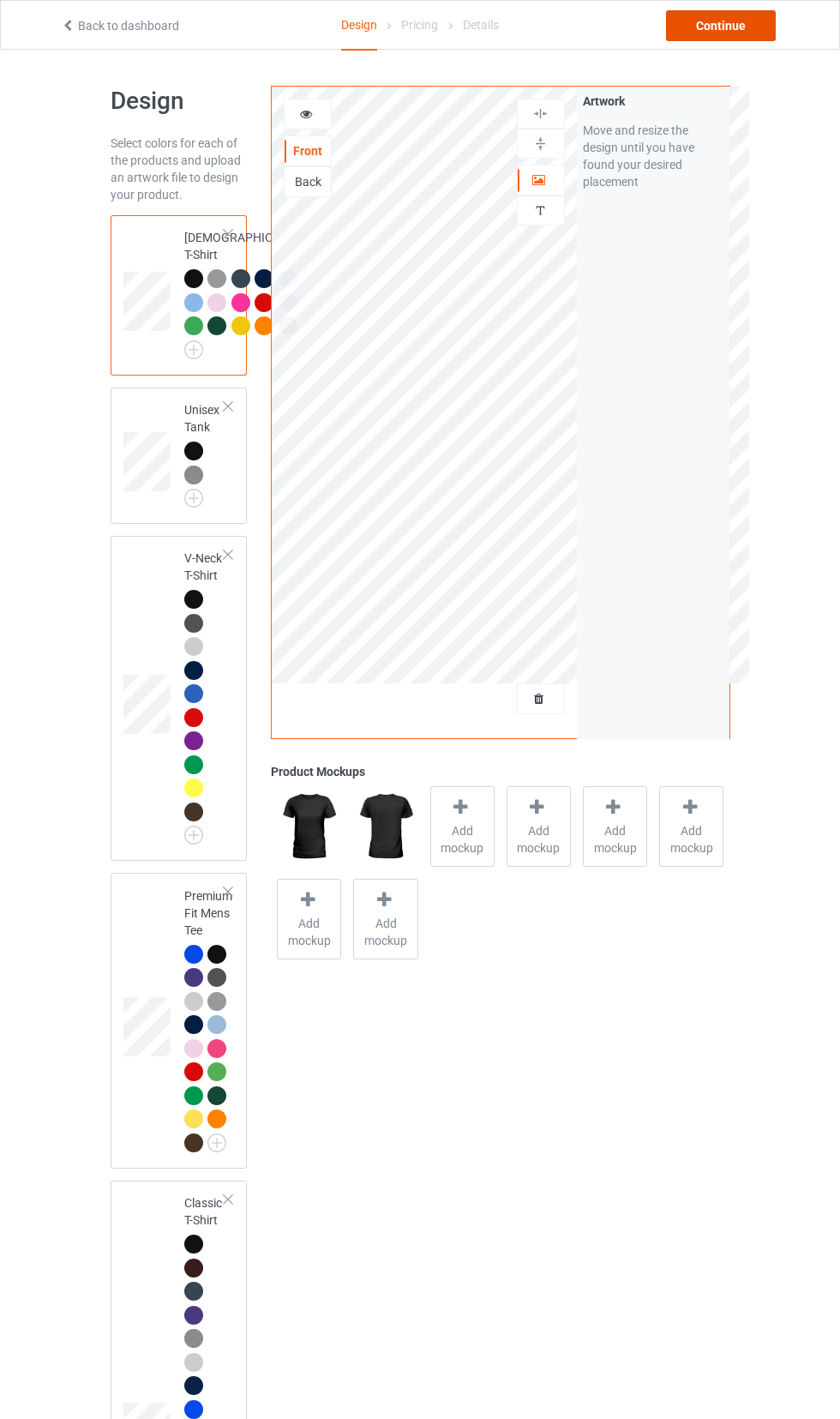
click at [728, 34] on div "Continue" at bounding box center [720, 25] width 110 height 31
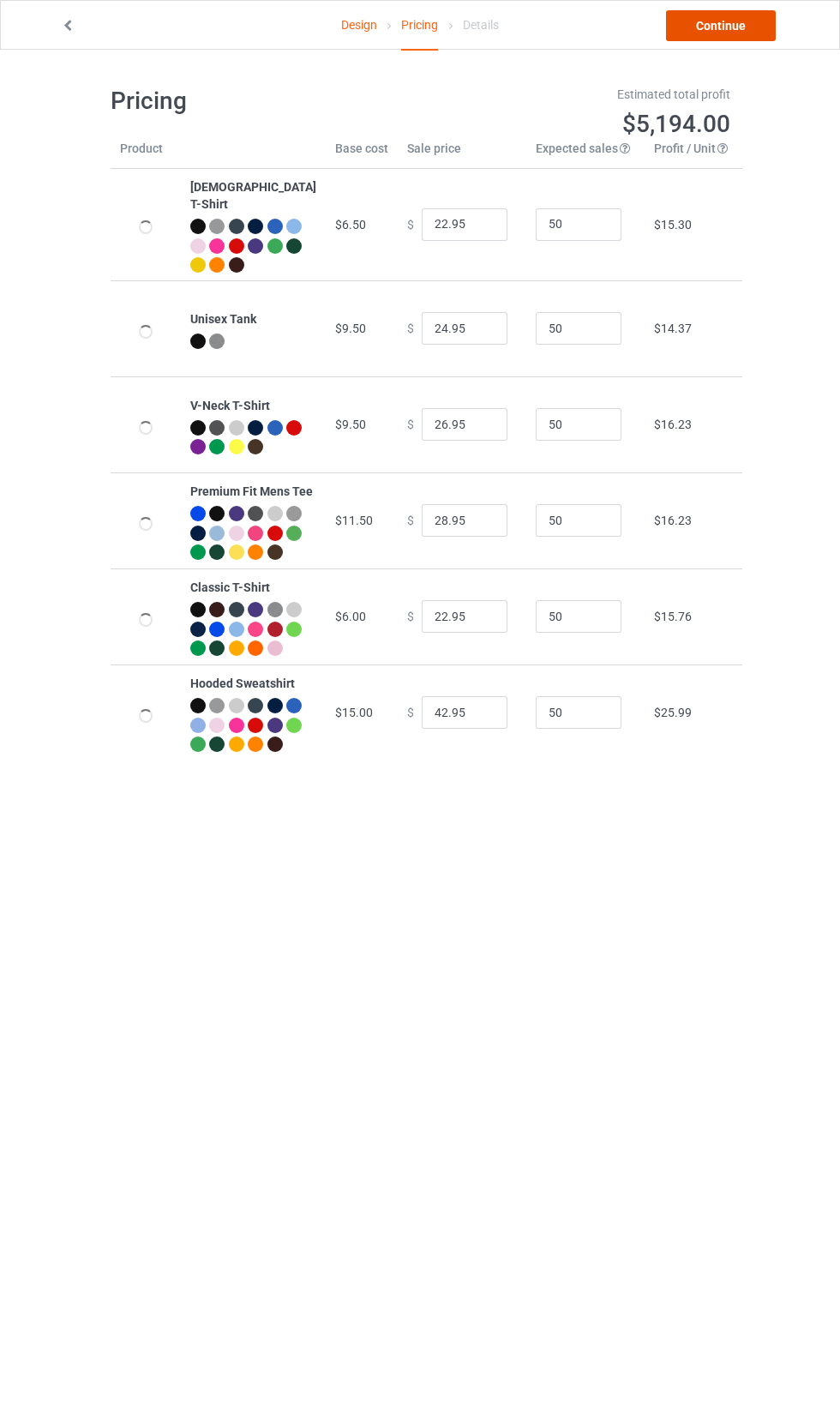
click at [755, 34] on link "Continue" at bounding box center [720, 25] width 110 height 31
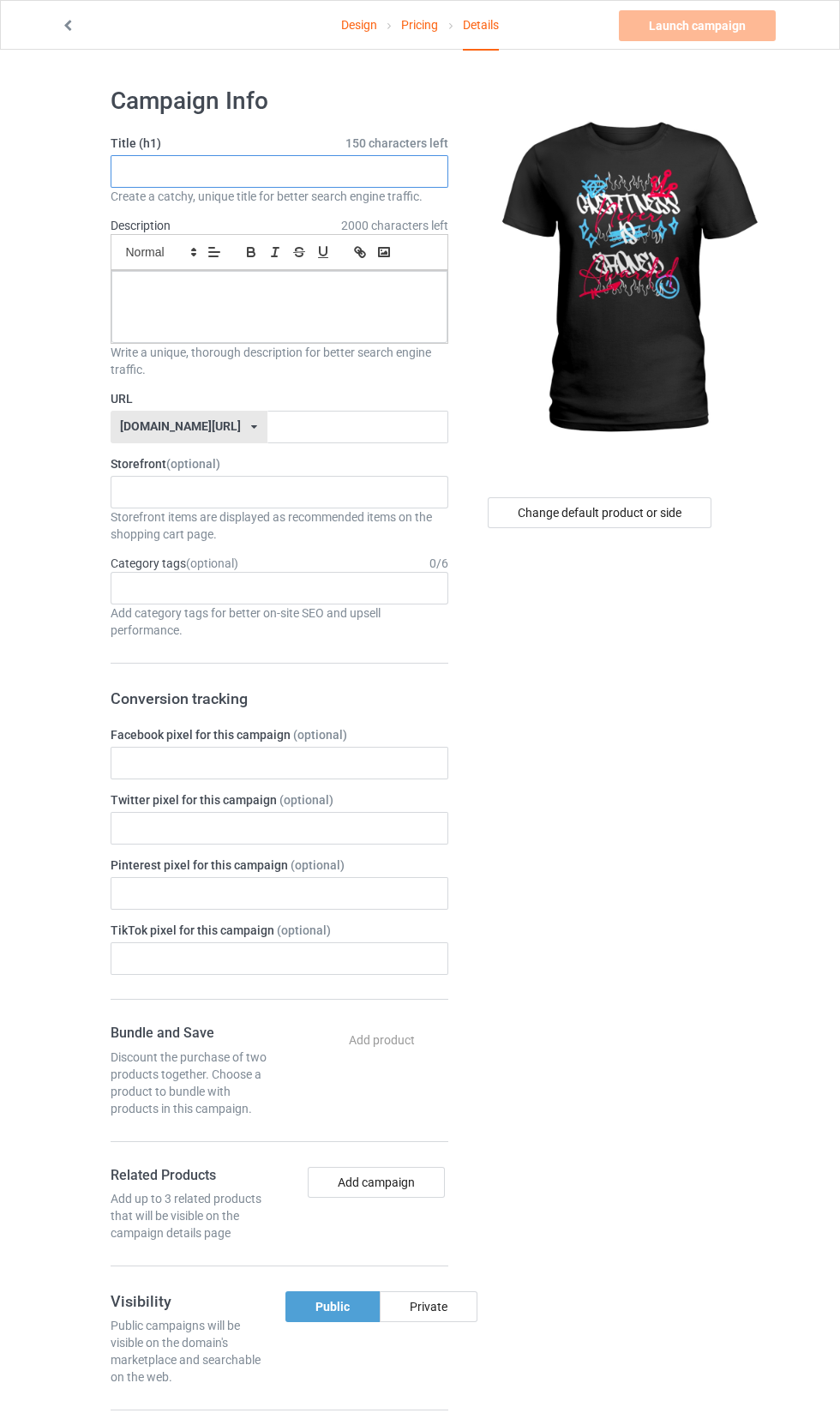
click at [344, 171] on input "text" at bounding box center [279, 171] width 338 height 33
click at [150, 316] on div at bounding box center [279, 306] width 336 height 72
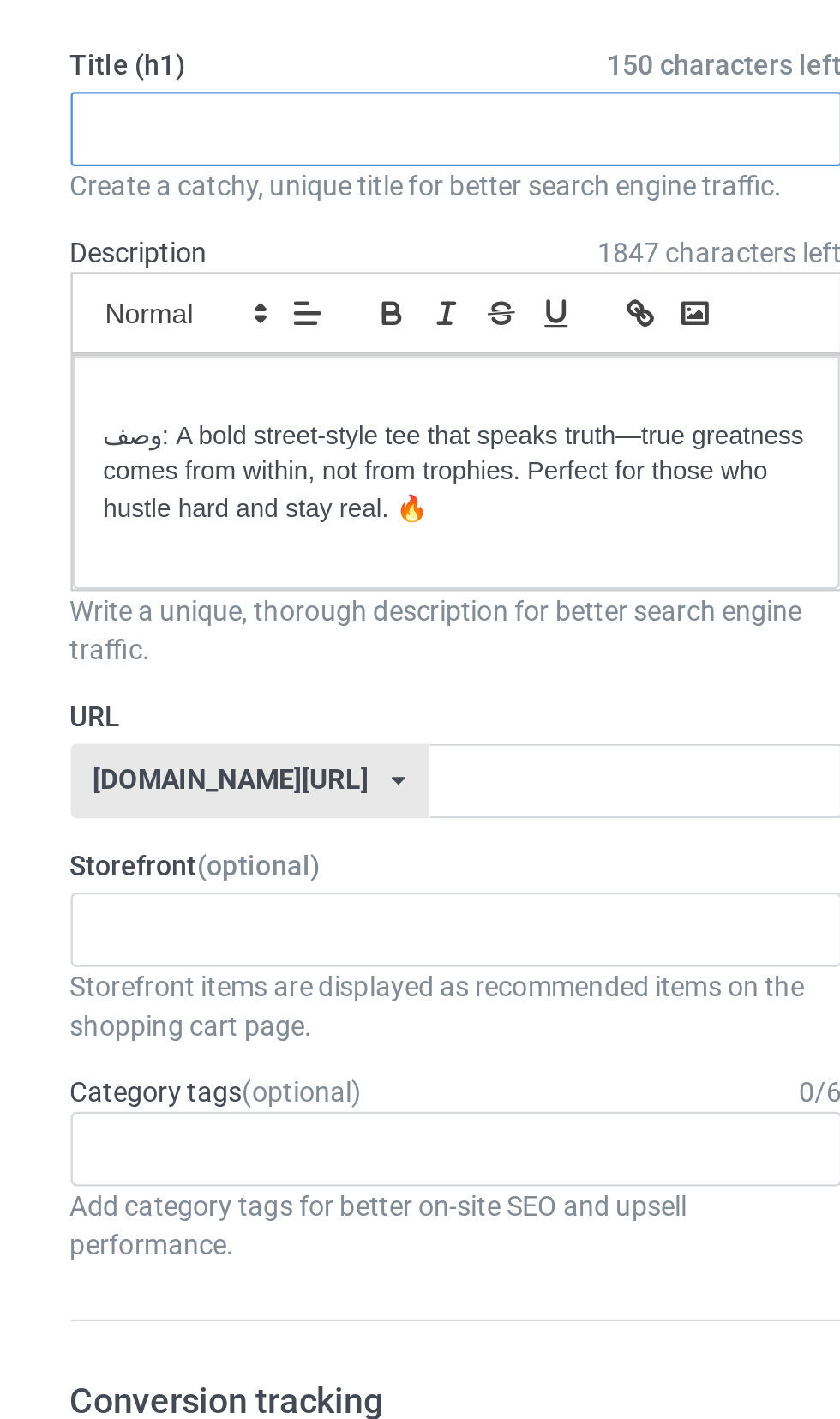
click at [136, 167] on input "text" at bounding box center [279, 171] width 338 height 33
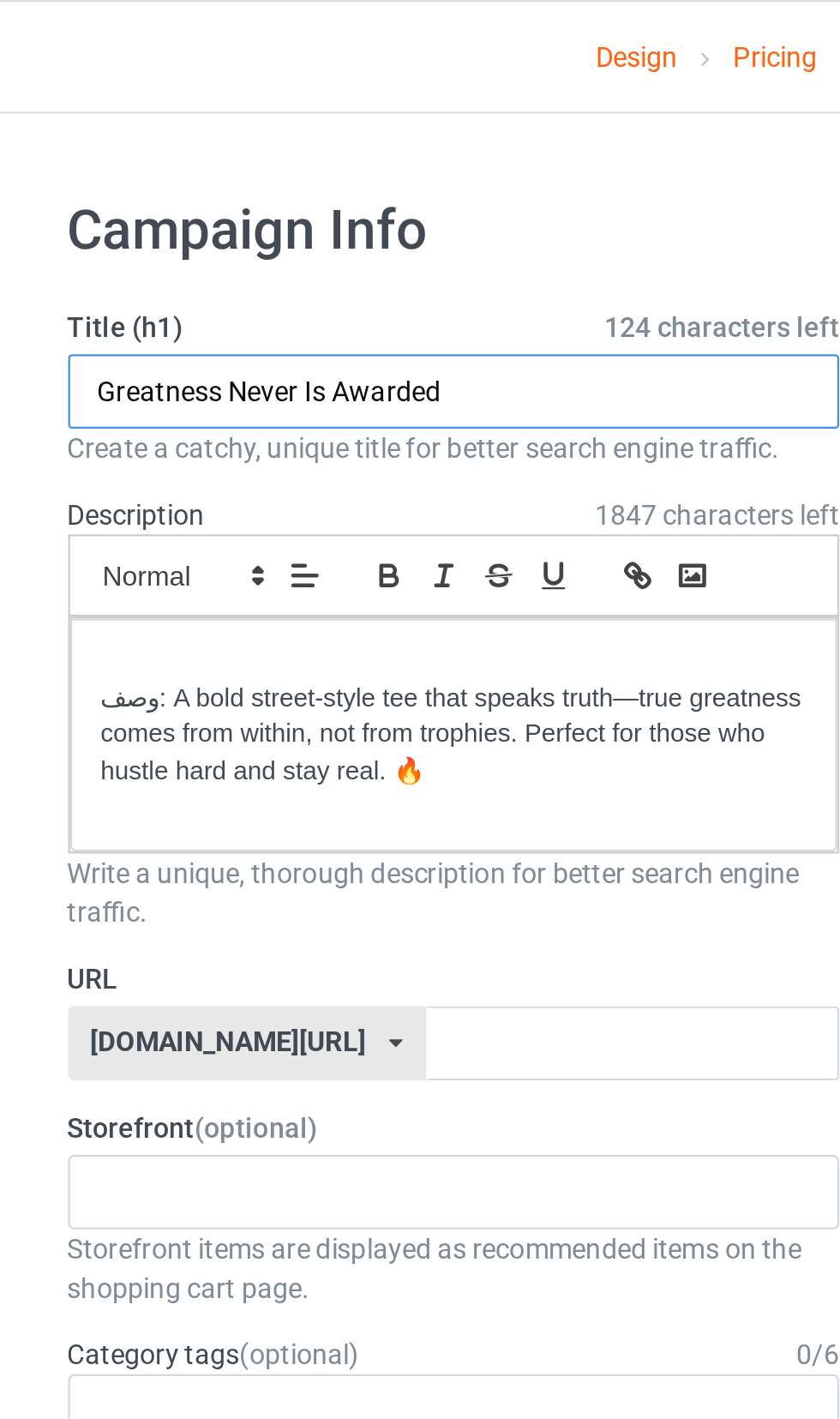
type input "Greatness Never Is Awarded"
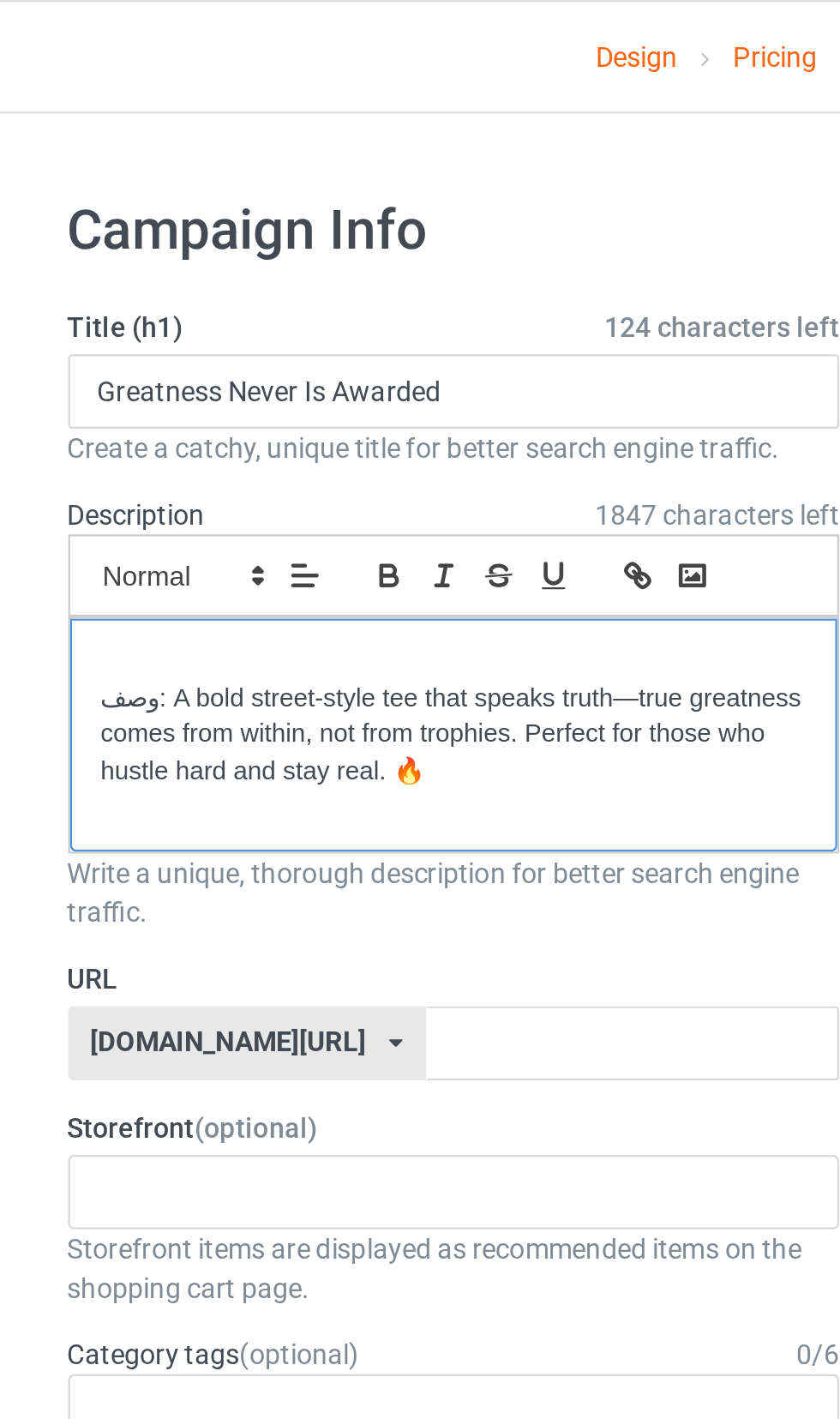
click at [153, 307] on p "وصف: A bold street-style tee that speaks truth—true greatness comes from within…" at bounding box center [280, 322] width 309 height 48
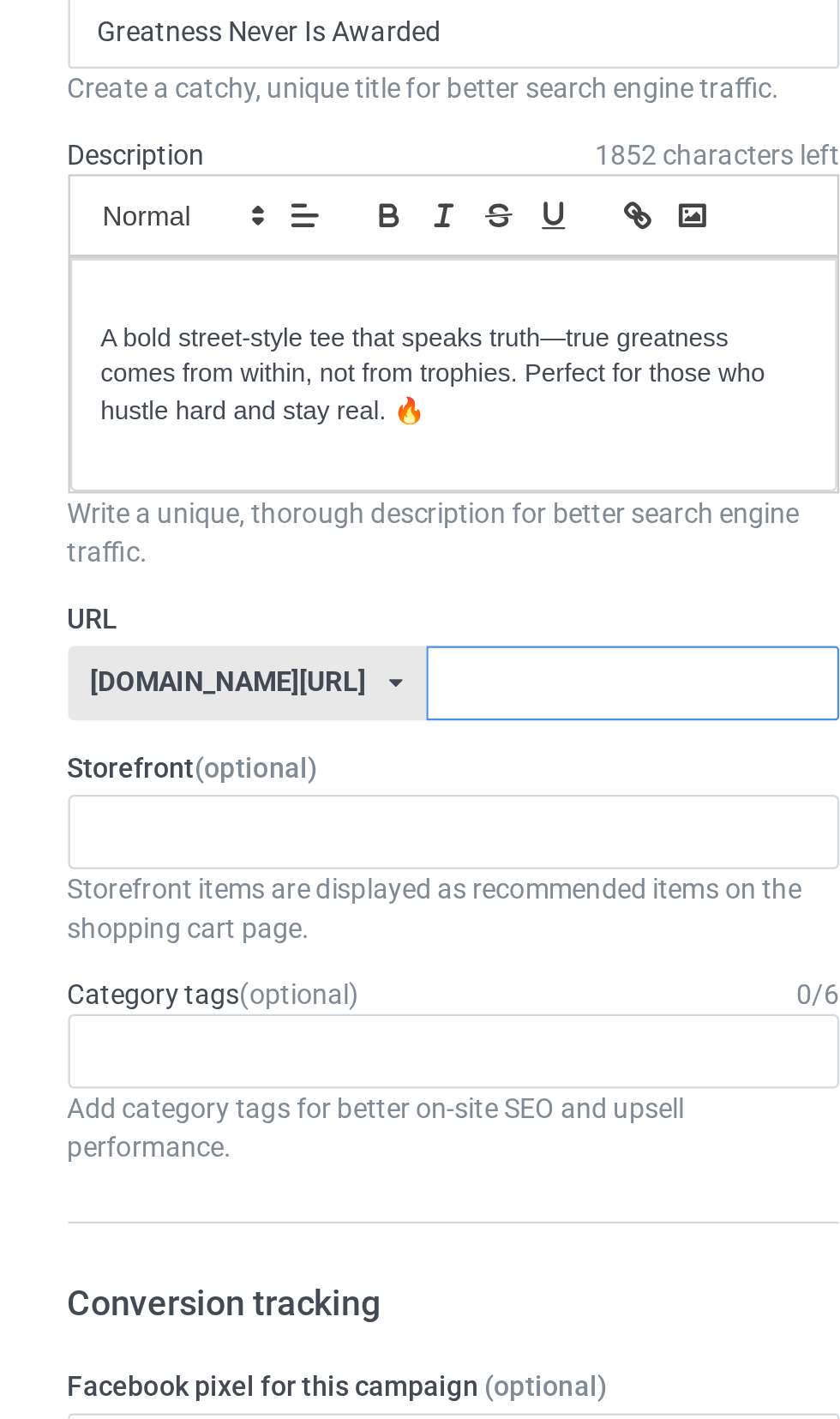
click at [276, 460] on input "text" at bounding box center [358, 457] width 181 height 33
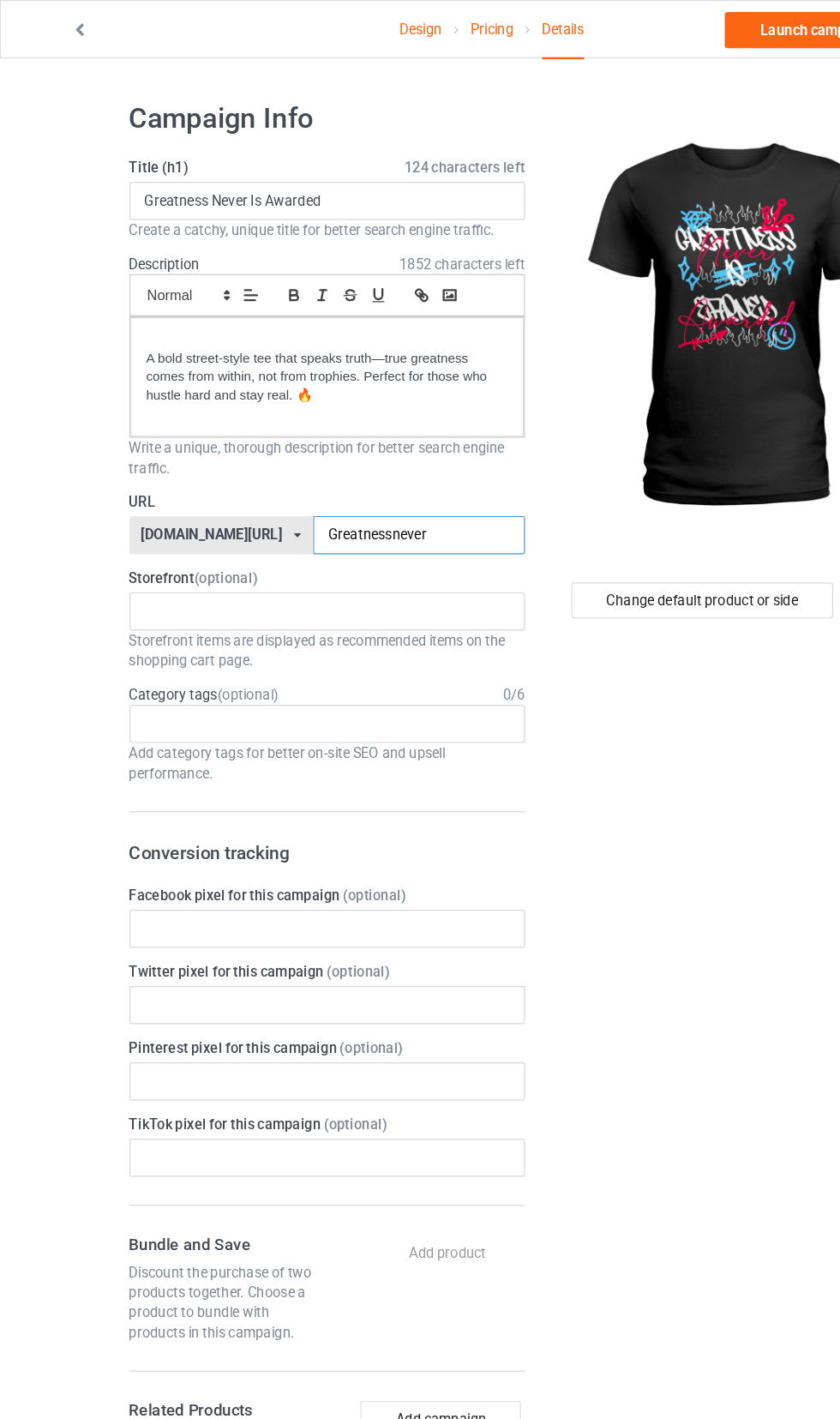
scroll to position [10, 0]
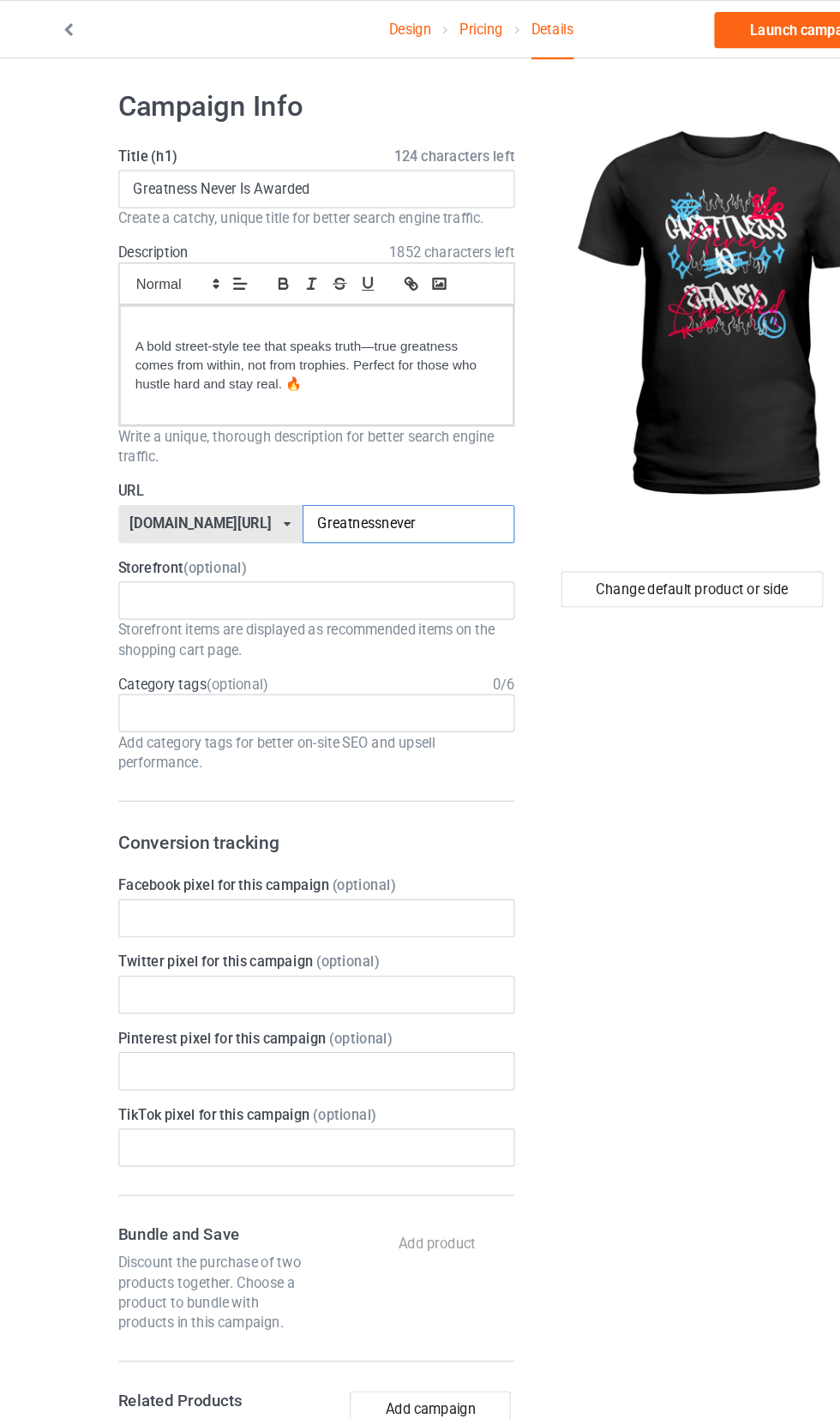
type input "Greatnessnever"
click at [147, 511] on input "text" at bounding box center [137, 511] width 26 height 15
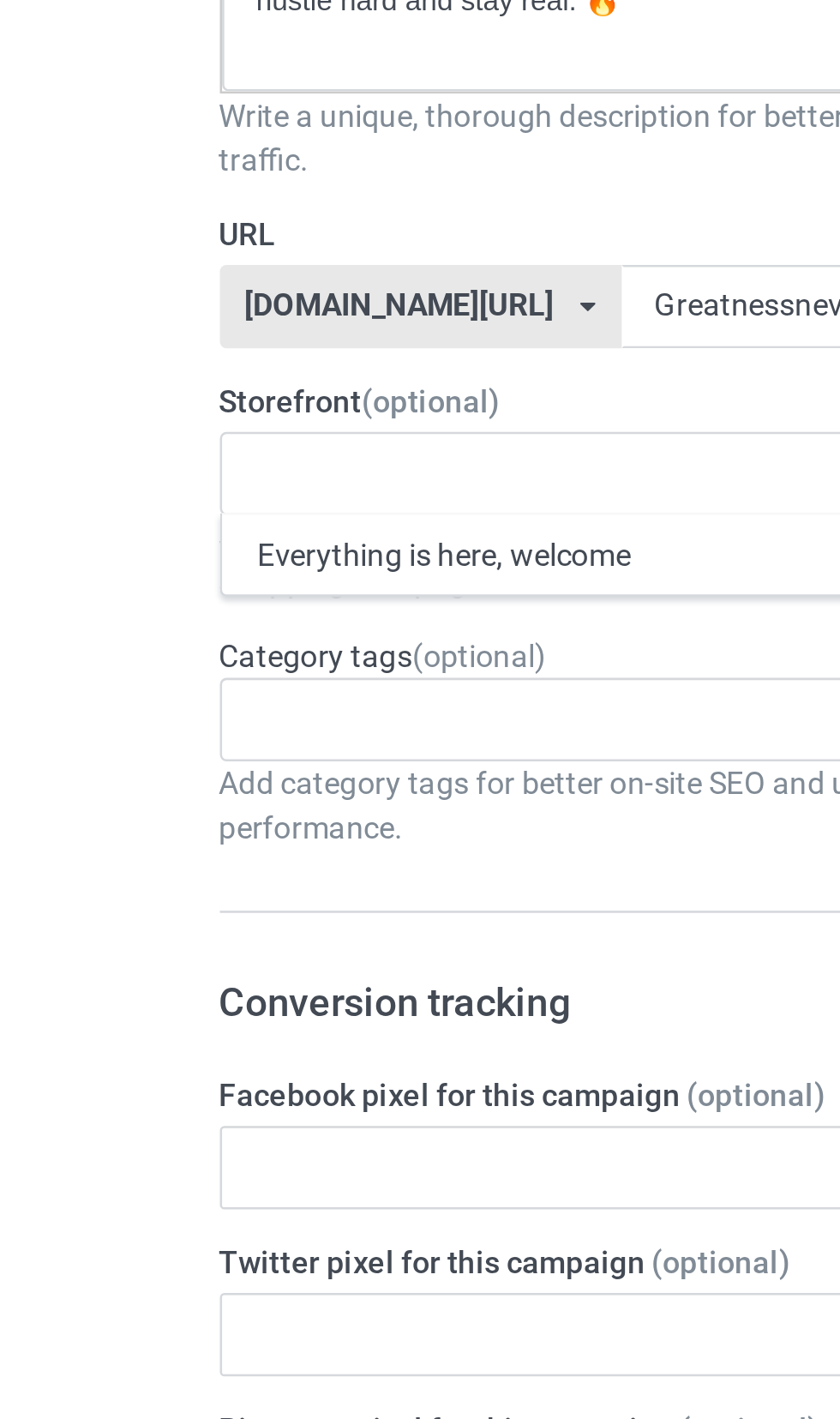
click at [161, 539] on div "Everything is here, welcome" at bounding box center [279, 543] width 336 height 32
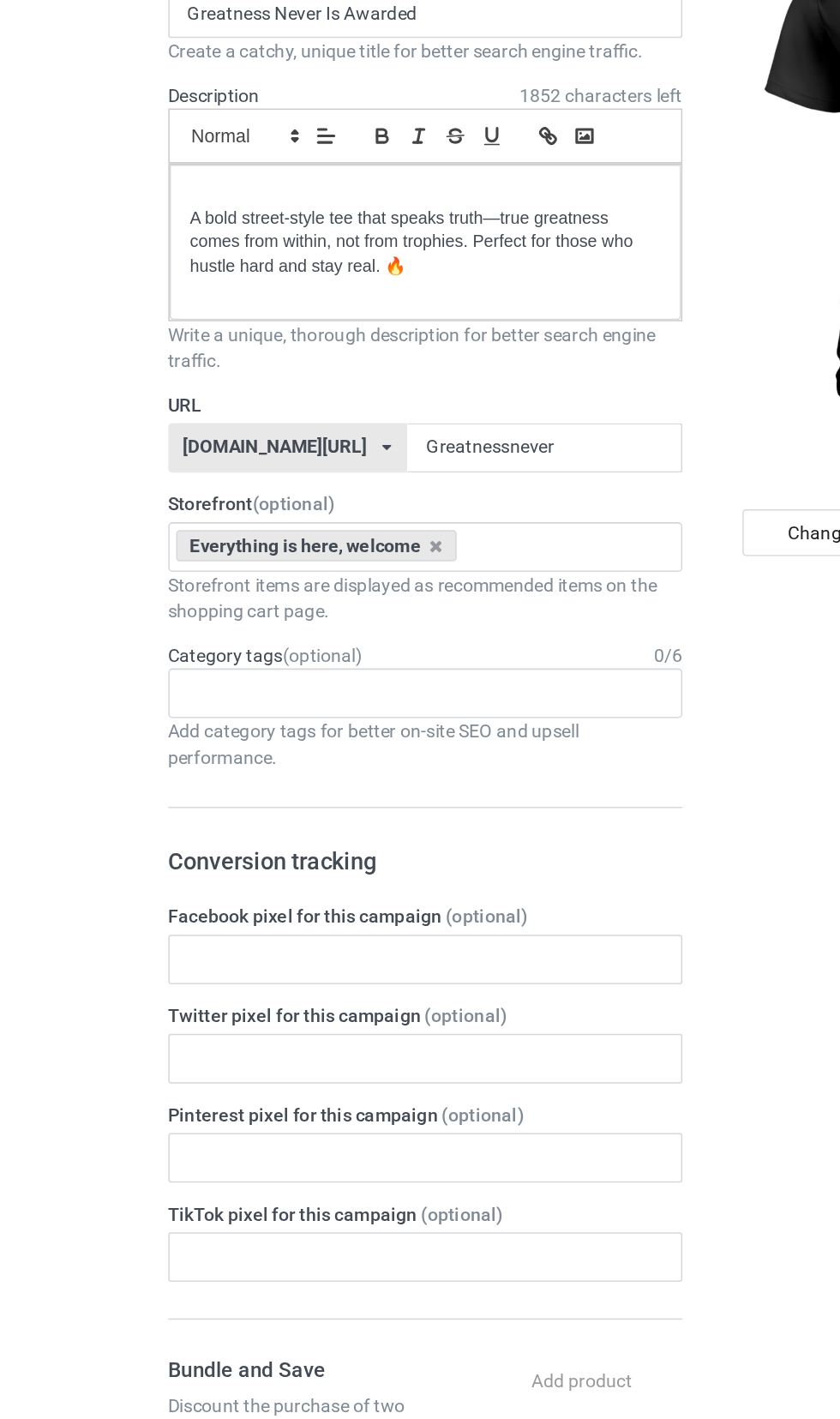
scroll to position [0, 0]
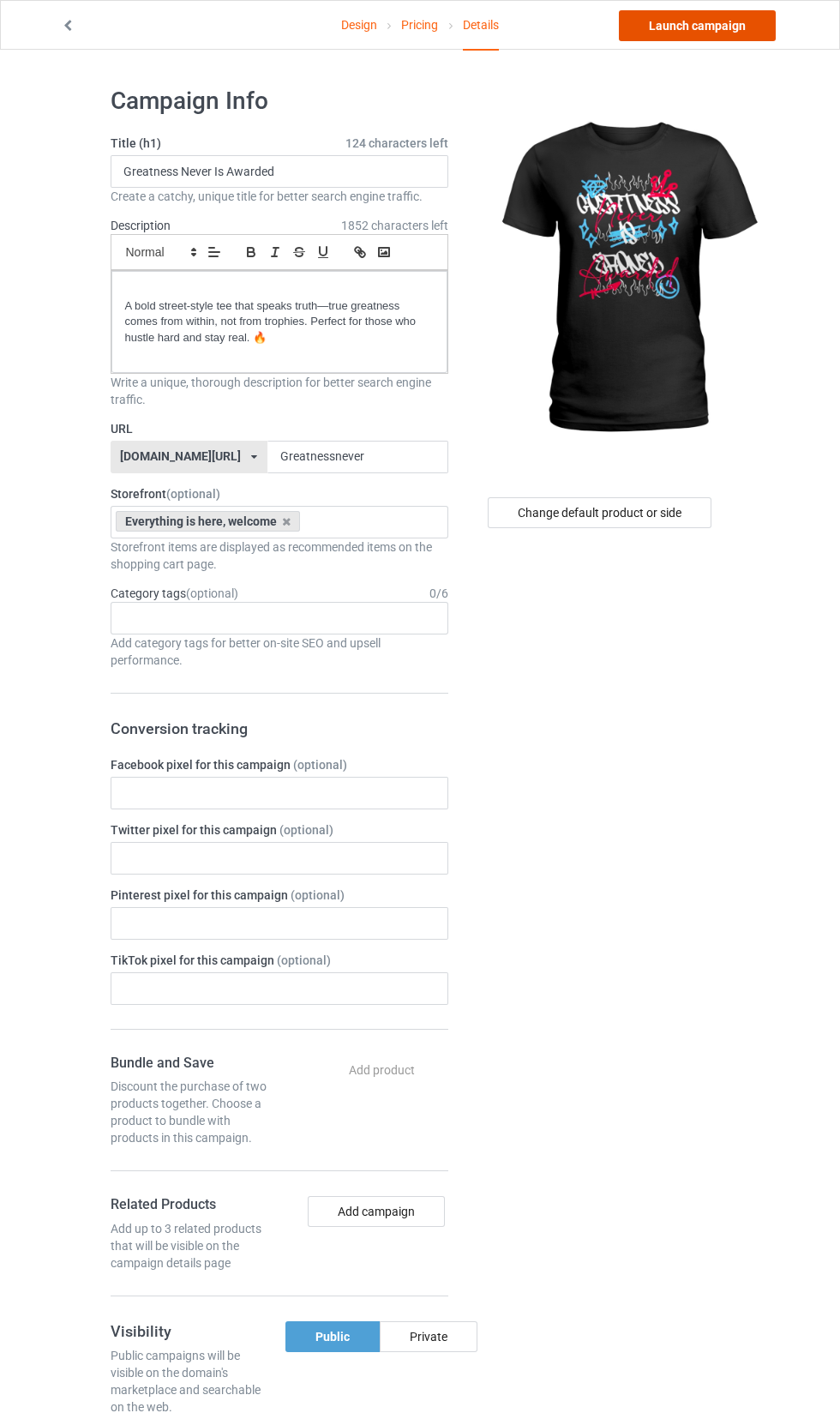
click at [725, 34] on link "Launch campaign" at bounding box center [698, 25] width 157 height 31
